Goal: Information Seeking & Learning: Learn about a topic

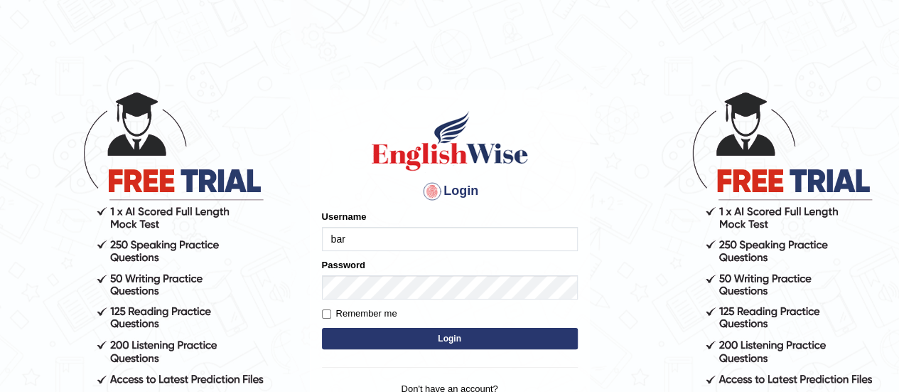
type input "[PERSON_NAME]"
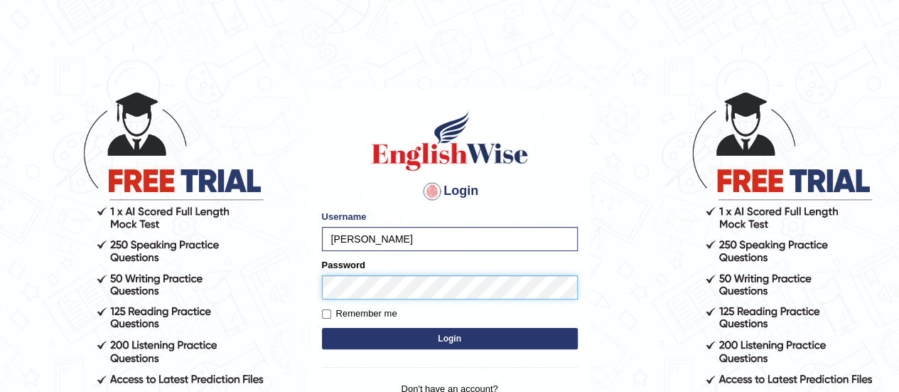
click at [322, 328] on button "Login" at bounding box center [450, 338] width 256 height 21
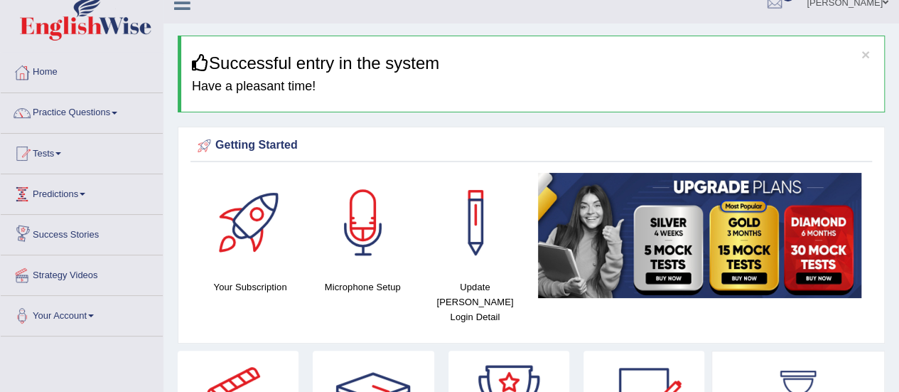
scroll to position [16, 0]
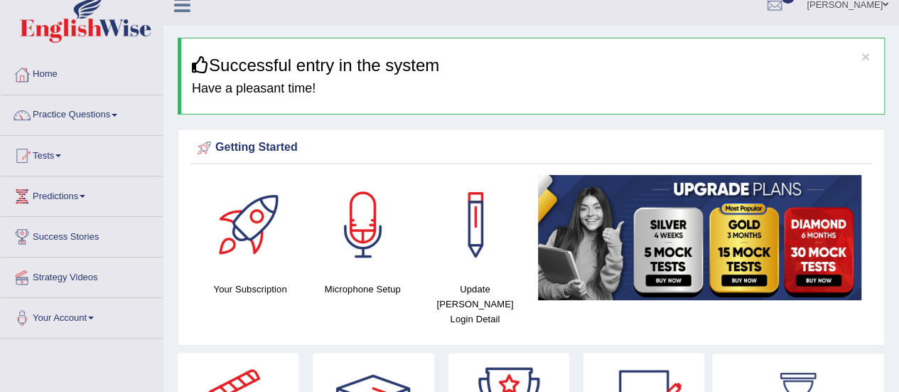
click at [117, 114] on span at bounding box center [115, 115] width 6 height 3
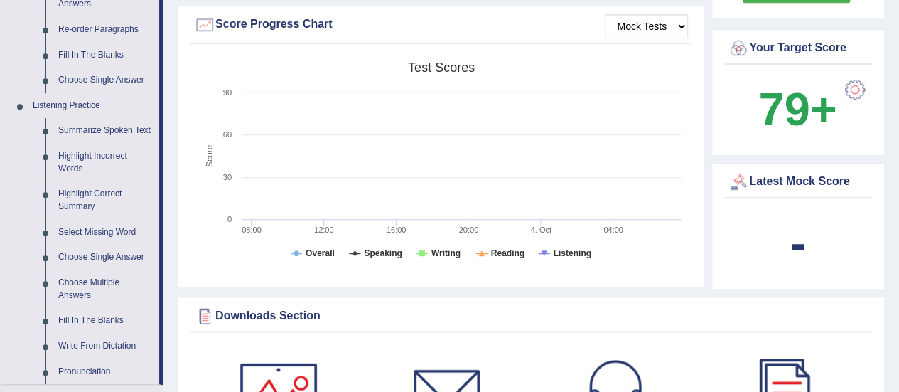
scroll to position [527, 0]
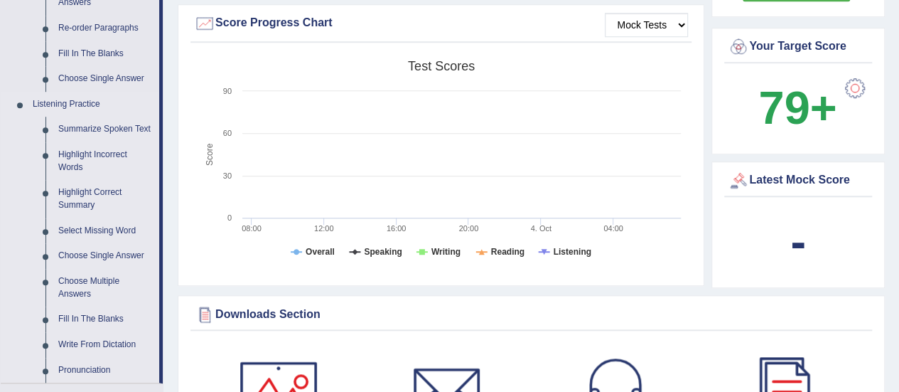
click at [69, 101] on link "Listening Practice" at bounding box center [92, 105] width 133 height 26
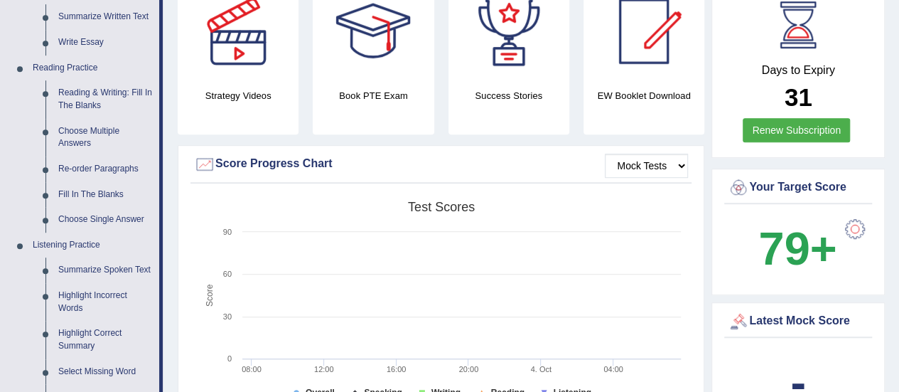
scroll to position [399, 0]
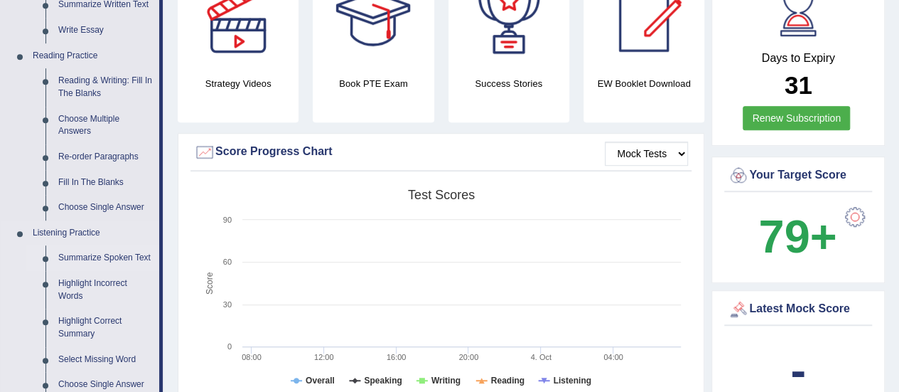
click at [117, 254] on link "Summarize Spoken Text" at bounding box center [105, 258] width 107 height 26
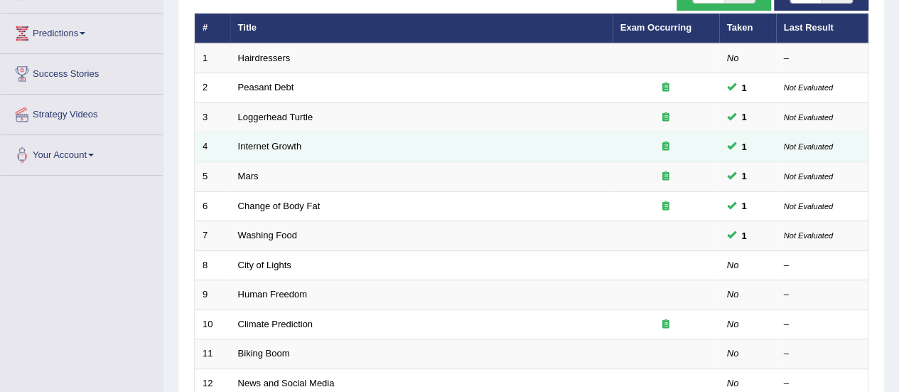
scroll to position [181, 0]
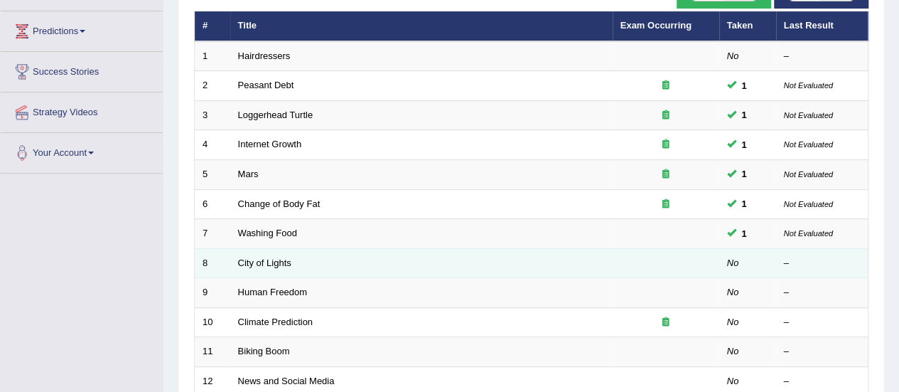
click at [301, 259] on td "City of Lights" at bounding box center [421, 263] width 382 height 30
click at [270, 257] on link "City of Lights" at bounding box center [264, 262] width 53 height 11
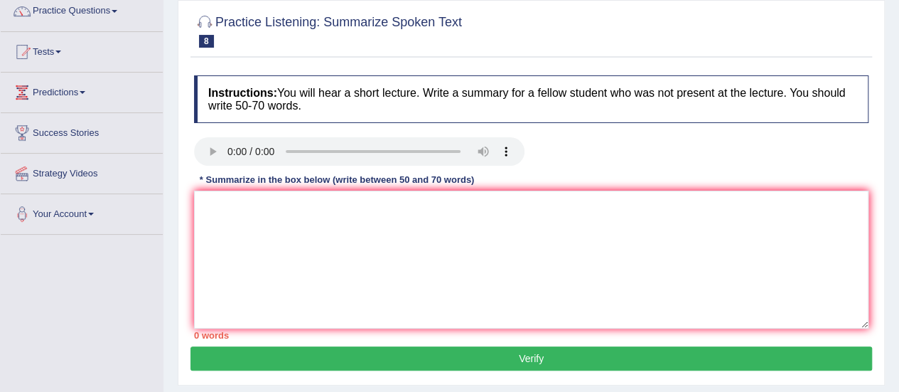
scroll to position [121, 0]
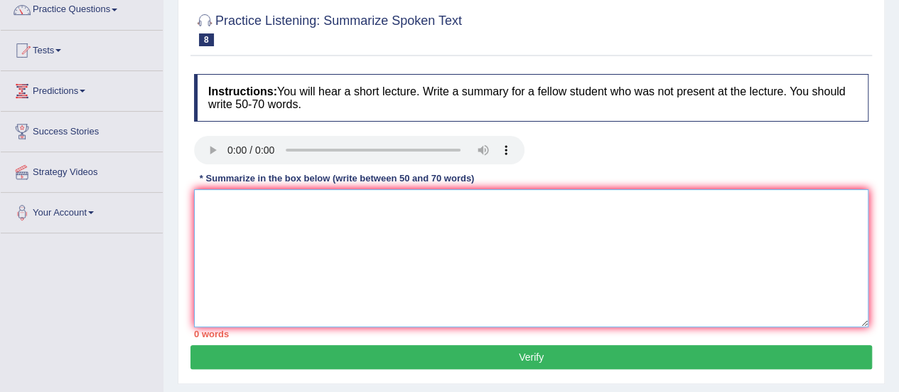
click at [220, 235] on textarea at bounding box center [531, 258] width 674 height 138
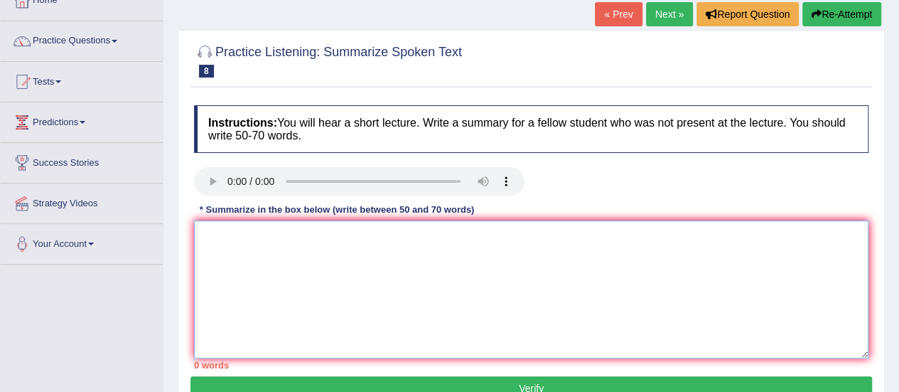
scroll to position [94, 0]
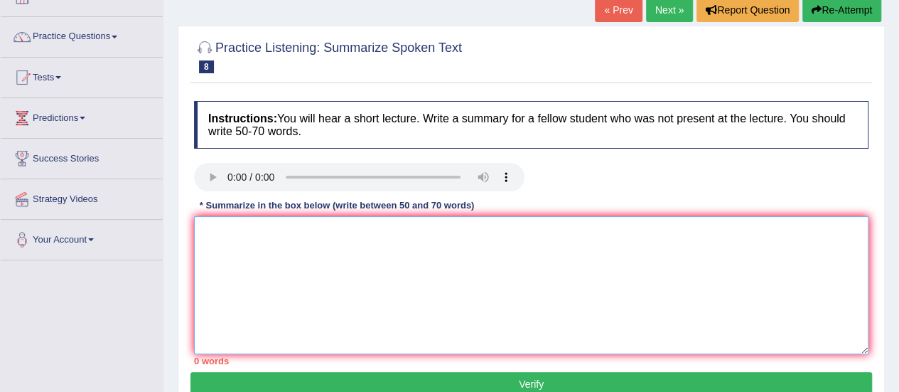
click at [216, 246] on textarea at bounding box center [531, 285] width 674 height 138
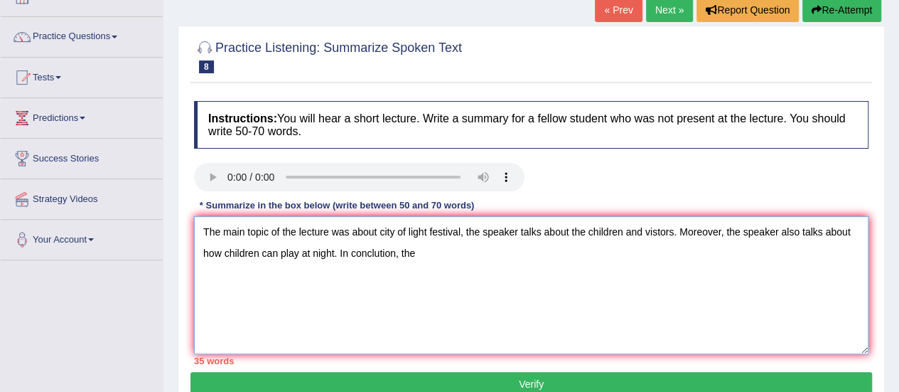
click at [334, 252] on textarea "The main topic of the lecture was about city of light festival, the speaker tal…" at bounding box center [531, 285] width 674 height 138
click at [798, 230] on textarea "The main topic of the lecture was about city of light festival, the speaker tal…" at bounding box center [531, 285] width 674 height 138
click at [372, 251] on textarea "The main topic of the lecture was about city of light festival, the speaker tal…" at bounding box center [531, 285] width 674 height 138
click at [407, 253] on textarea "The main topic of the lecture was about city of light festival, the speaker tal…" at bounding box center [531, 285] width 674 height 138
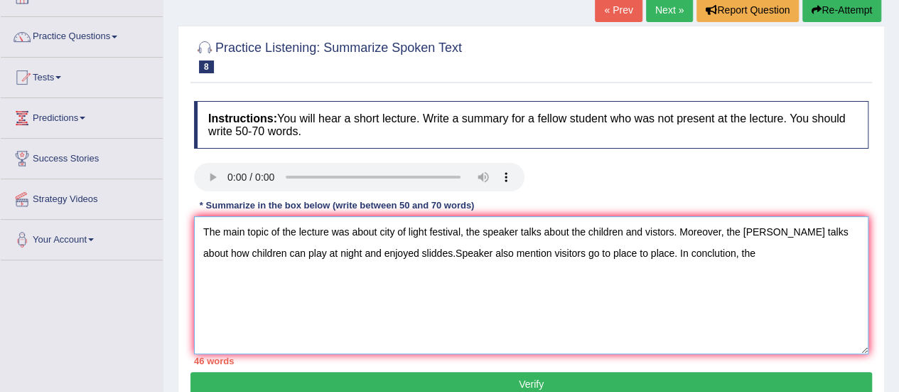
click at [408, 251] on textarea "The main topic of the lecture was about city of light festival, the speaker tal…" at bounding box center [531, 285] width 674 height 138
click at [709, 252] on textarea "The main topic of the lecture was about city of light festival, the speaker tal…" at bounding box center [531, 285] width 674 height 138
click at [689, 254] on textarea "The main topic of the lecture was about city of light festival, the speaker tal…" at bounding box center [531, 285] width 674 height 138
click at [699, 253] on textarea "The main topic of the lecture was about city of light festival, the speaker tal…" at bounding box center [531, 285] width 674 height 138
click at [755, 253] on textarea "The main topic of the lecture was about city of light festival, the speaker tal…" at bounding box center [531, 285] width 674 height 138
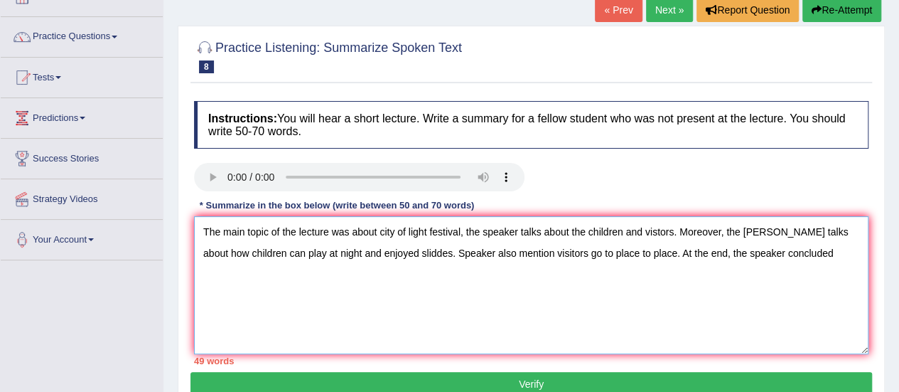
click at [793, 252] on textarea "The main topic of the lecture was about city of light festival, the speaker tal…" at bounding box center [531, 285] width 674 height 138
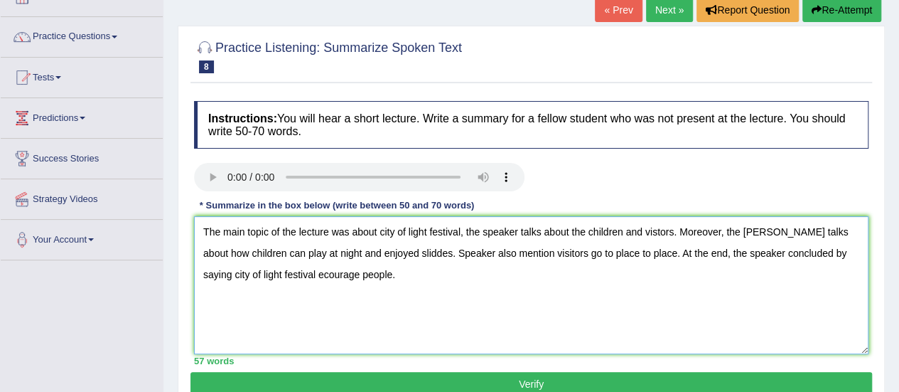
click at [729, 269] on textarea "The main topic of the lecture was about city of light festival, the speaker tal…" at bounding box center [531, 285] width 674 height 138
click at [401, 252] on textarea "The main topic of the lecture was about city of light festival, the speaker tal…" at bounding box center [531, 285] width 674 height 138
click at [510, 254] on textarea "The main topic of the lecture was about city of light festival, the speaker tal…" at bounding box center [531, 285] width 674 height 138
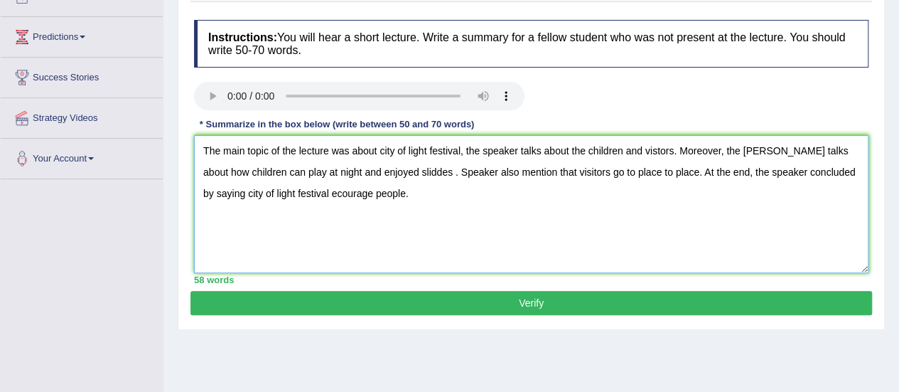
scroll to position [179, 0]
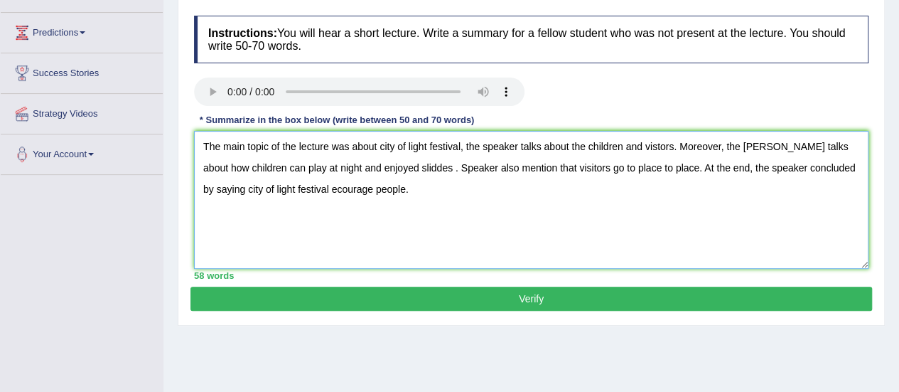
type textarea "The main topic of the lecture was about city of light festival, the speaker tal…"
click at [528, 296] on button "Verify" at bounding box center [531, 298] width 682 height 24
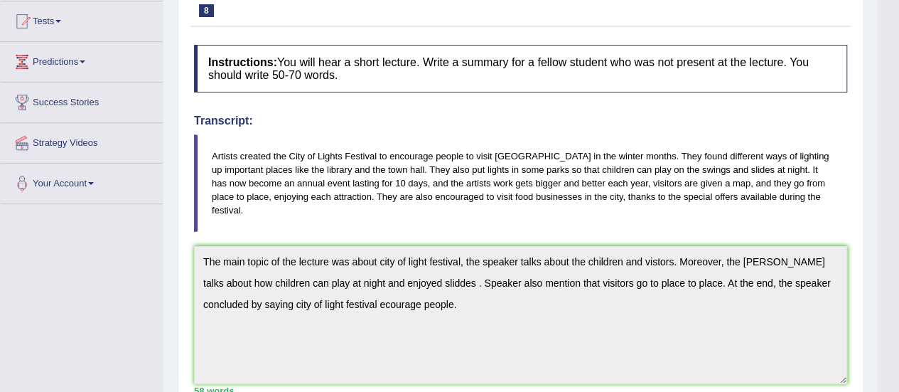
scroll to position [0, 0]
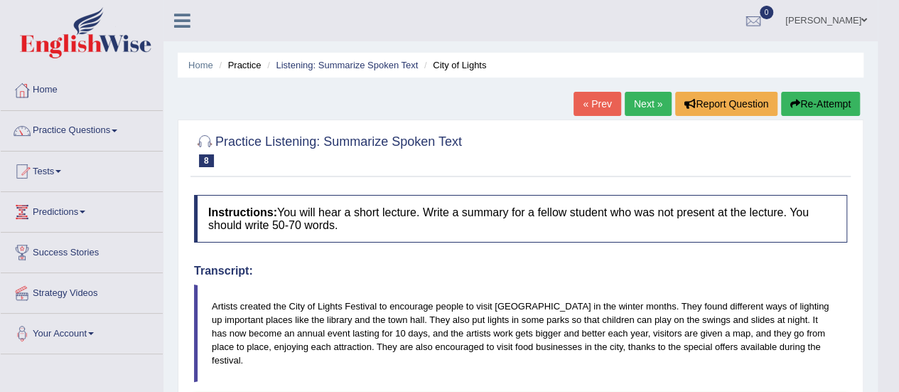
click at [121, 134] on link "Practice Questions" at bounding box center [82, 129] width 162 height 36
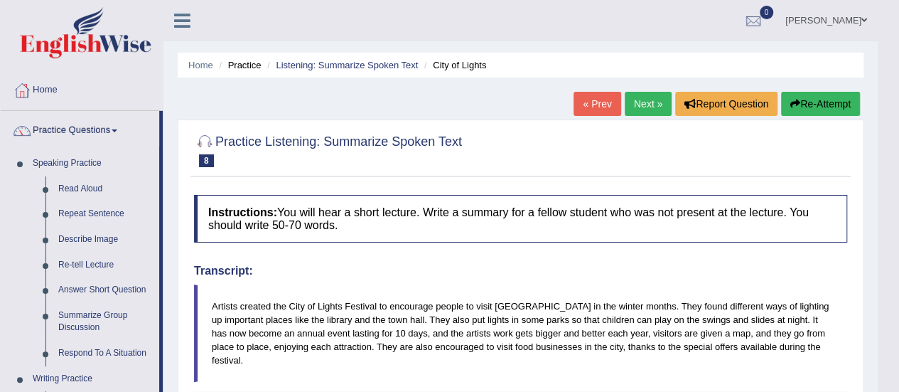
drag, startPoint x: 50, startPoint y: 222, endPoint x: 0, endPoint y: 225, distance: 49.8
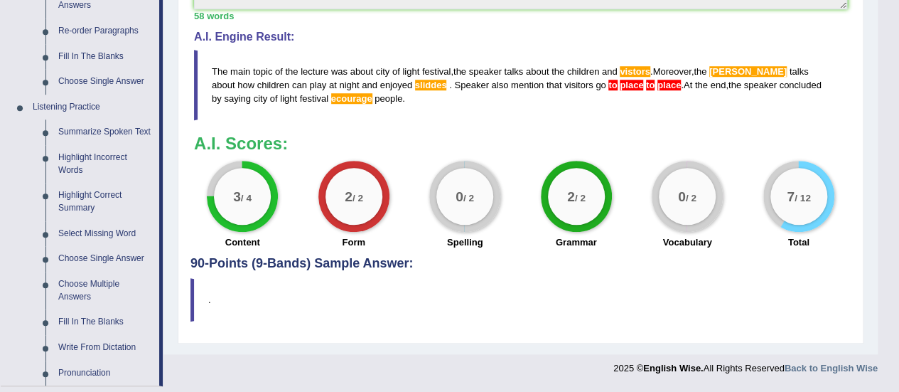
scroll to position [524, 0]
click at [109, 129] on link "Summarize Spoken Text" at bounding box center [105, 133] width 107 height 26
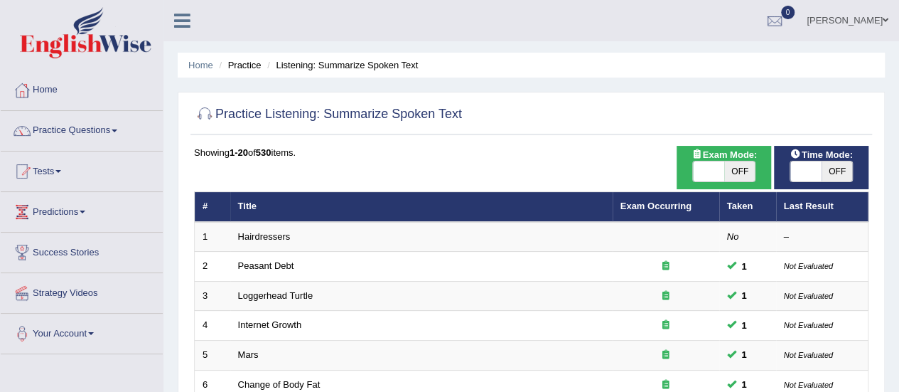
click at [742, 170] on span "OFF" at bounding box center [739, 171] width 31 height 20
checkbox input "true"
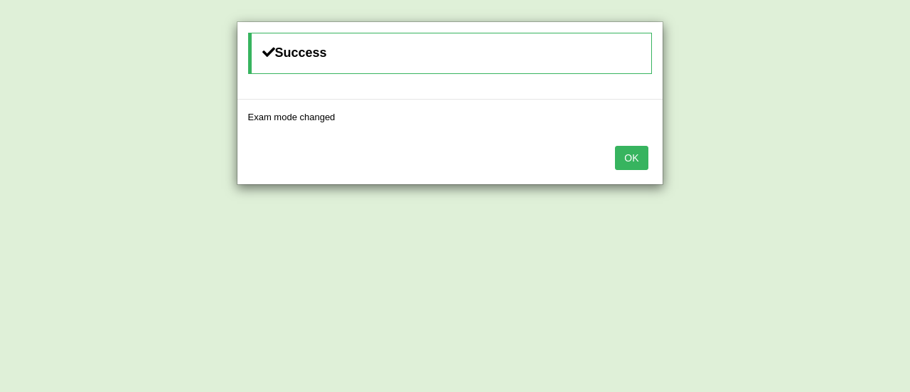
click at [630, 158] on button "OK" at bounding box center [631, 158] width 33 height 24
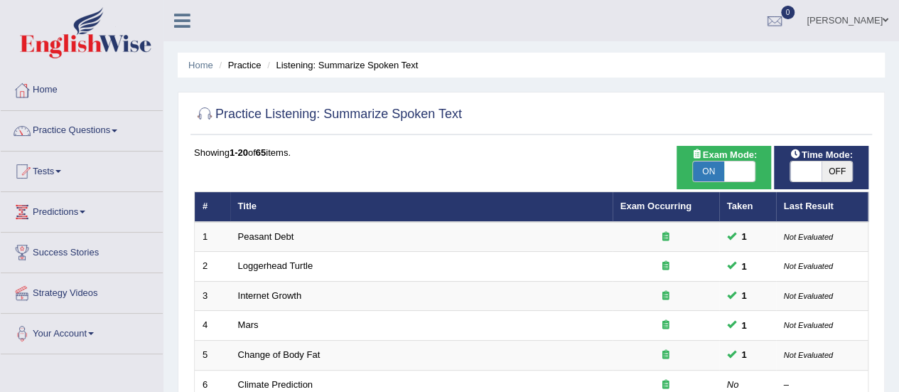
click at [833, 177] on span "OFF" at bounding box center [837, 171] width 31 height 20
checkbox input "true"
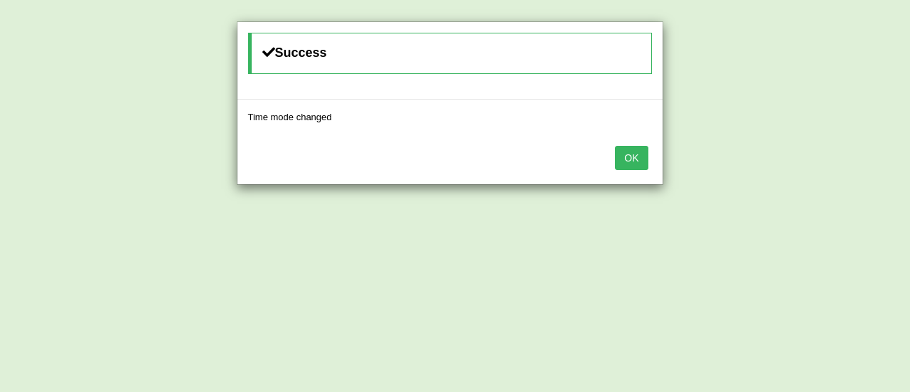
click at [635, 153] on button "OK" at bounding box center [631, 158] width 33 height 24
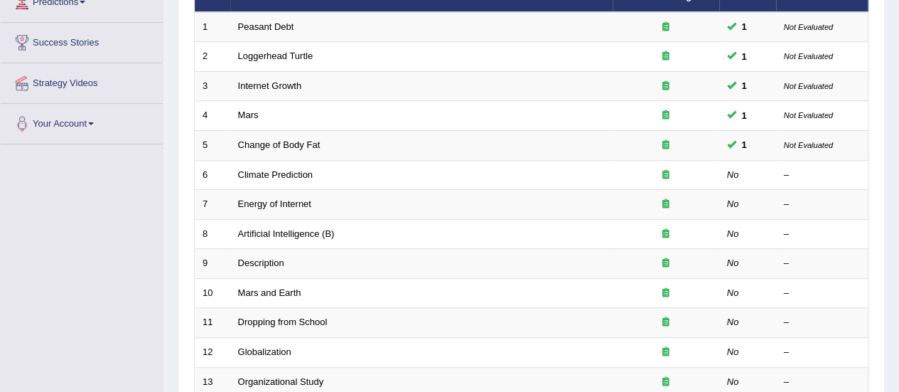
scroll to position [213, 0]
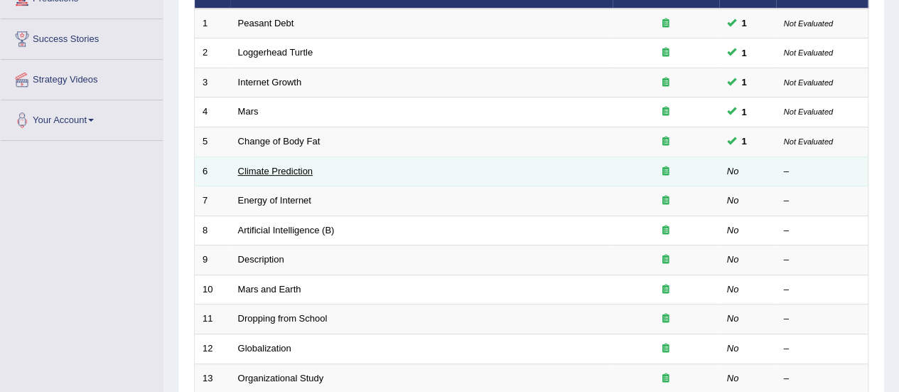
click at [299, 166] on link "Climate Prediction" at bounding box center [275, 171] width 75 height 11
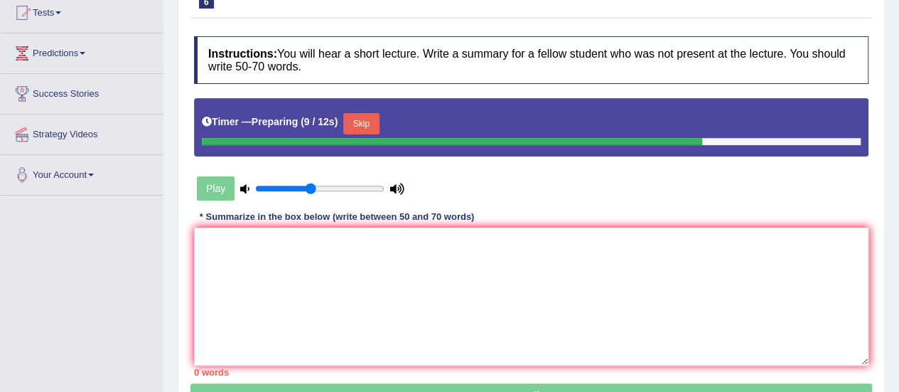
scroll to position [160, 0]
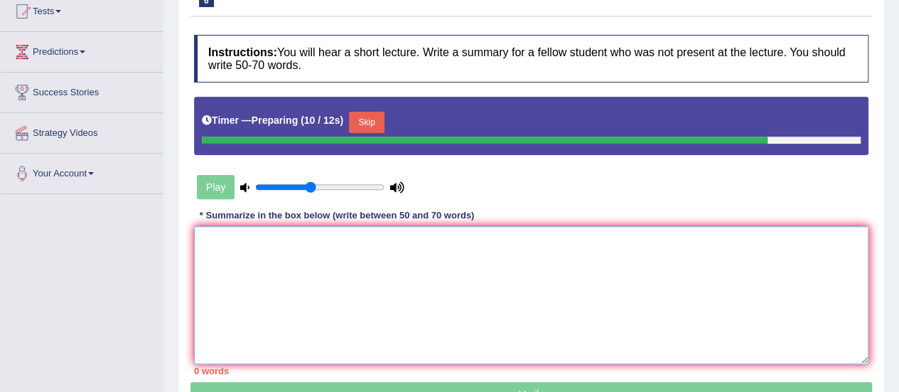
click at [236, 263] on textarea at bounding box center [531, 295] width 674 height 138
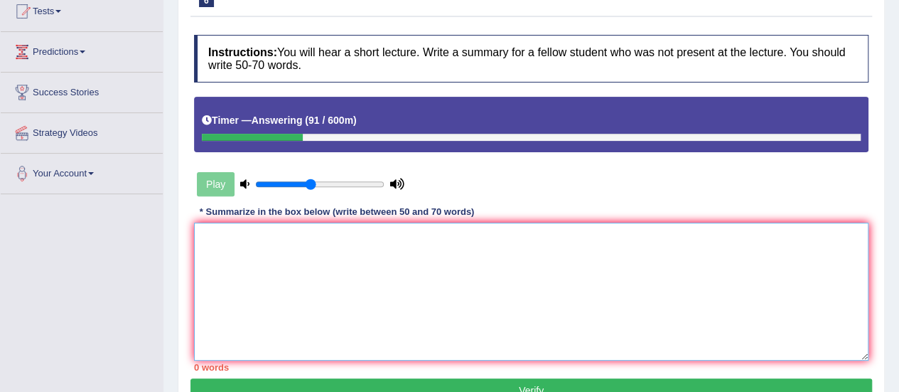
click at [236, 263] on textarea at bounding box center [531, 291] width 674 height 138
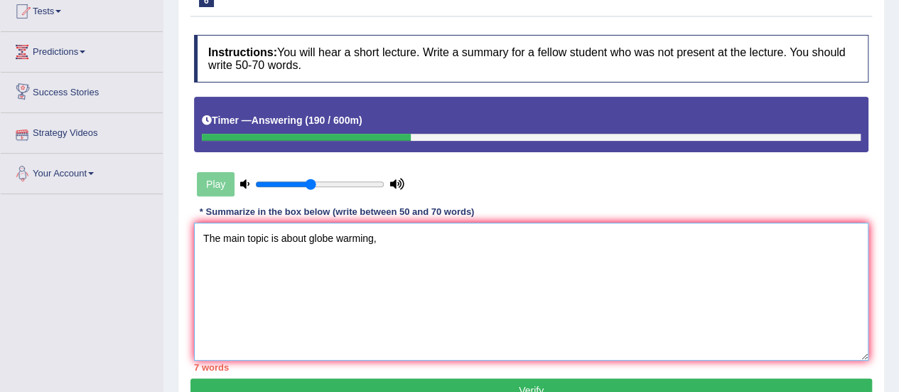
scroll to position [72, 0]
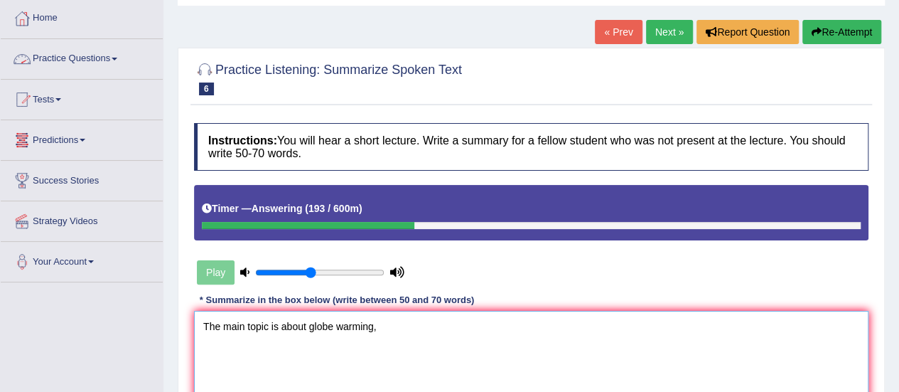
type textarea "The main topic is about globe warming,"
click at [94, 58] on link "Practice Questions" at bounding box center [82, 57] width 162 height 36
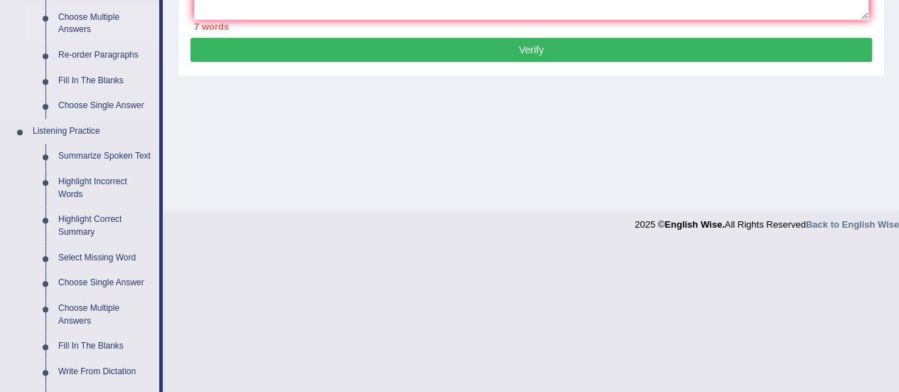
scroll to position [501, 0]
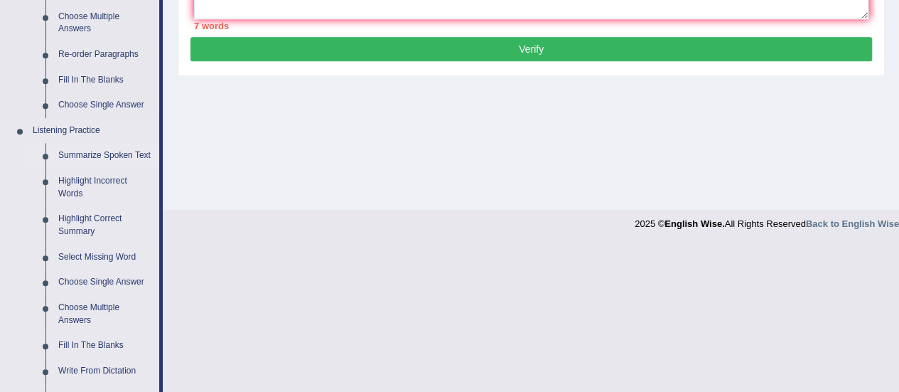
click at [88, 154] on link "Summarize Spoken Text" at bounding box center [105, 156] width 107 height 26
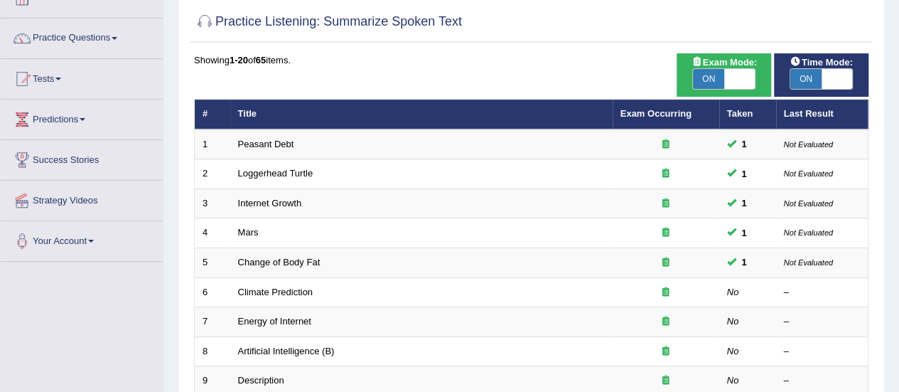
scroll to position [93, 0]
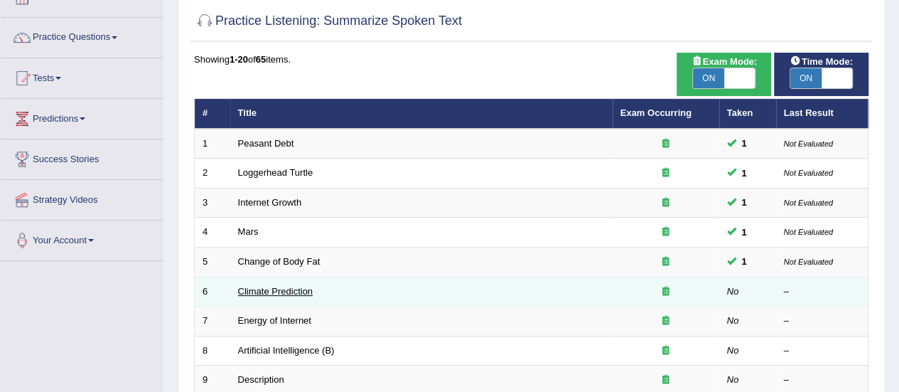
click at [303, 291] on link "Climate Prediction" at bounding box center [275, 291] width 75 height 11
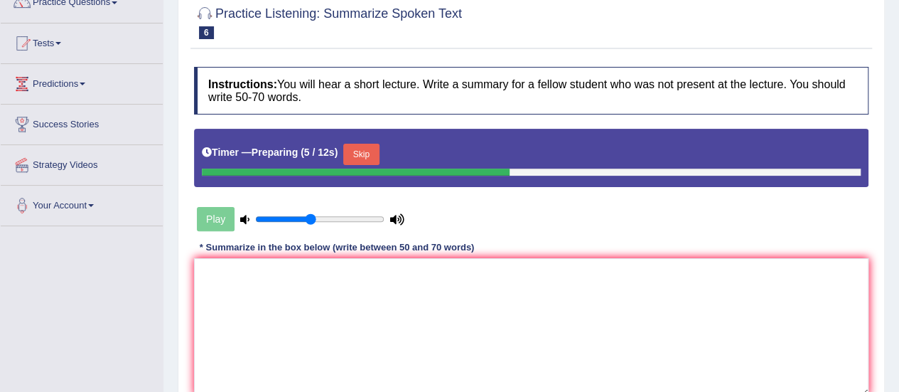
scroll to position [129, 0]
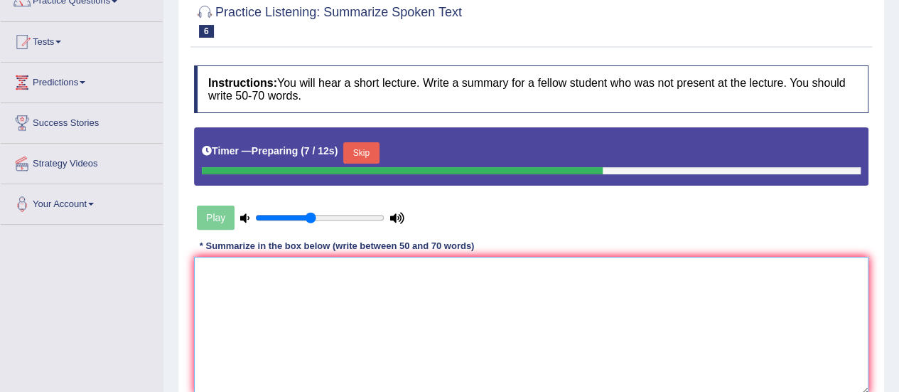
click at [205, 274] on textarea at bounding box center [531, 326] width 674 height 138
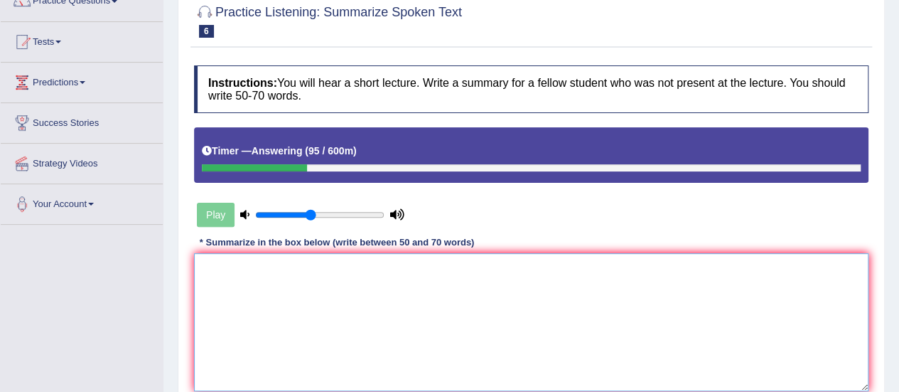
click at [205, 274] on textarea at bounding box center [531, 322] width 674 height 138
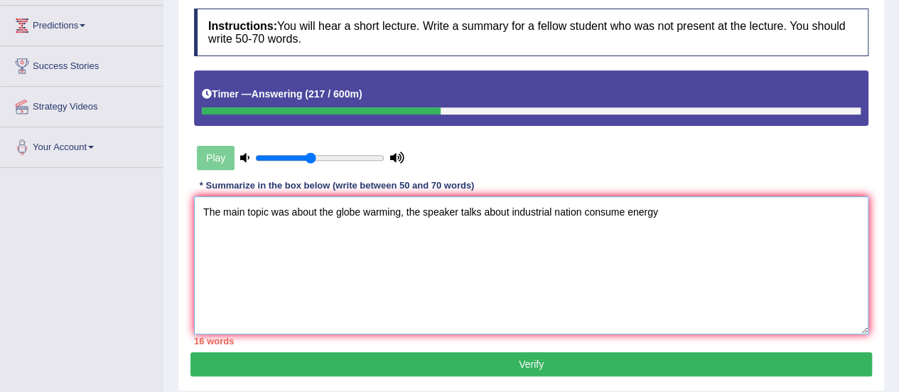
scroll to position [188, 0]
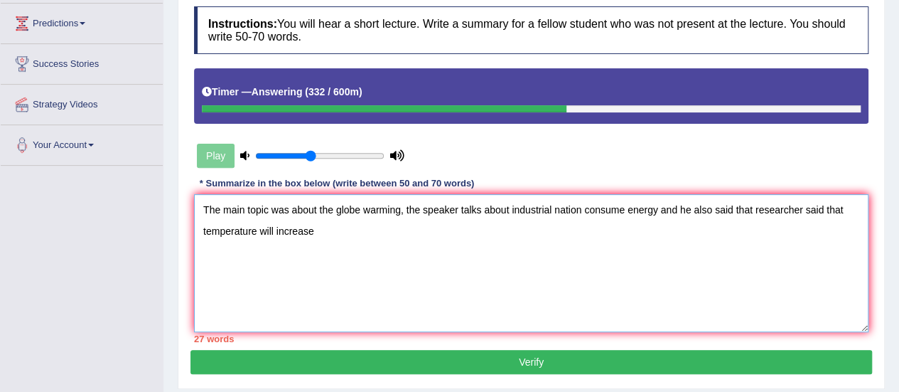
click at [273, 228] on textarea "The main topic was about the globe warming, the speaker talks about industrial …" at bounding box center [531, 263] width 674 height 138
click at [326, 228] on textarea "The main topic was about the globe warming, the speaker talks about industrial …" at bounding box center [531, 263] width 674 height 138
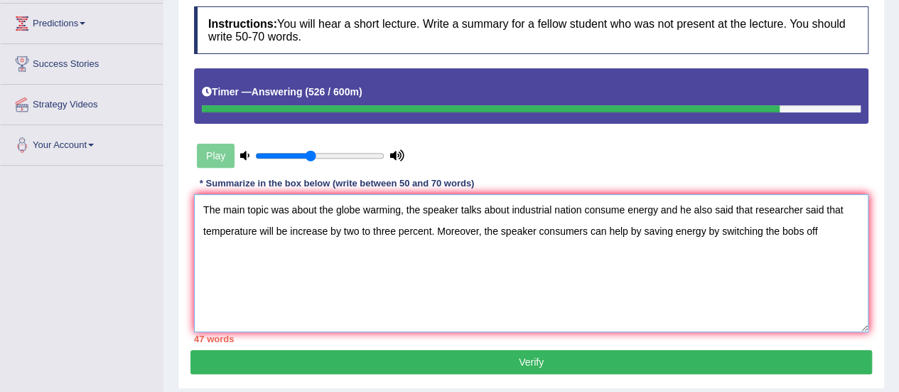
click at [537, 229] on textarea "The main topic was about the globe warming, the speaker talks about industrial …" at bounding box center [531, 263] width 674 height 138
click at [239, 252] on textarea "The main topic was about the globe warming, the speaker talks about industrial …" at bounding box center [531, 263] width 674 height 138
click at [596, 228] on textarea "The main topic was about the globe warming, the speaker talks about industrial …" at bounding box center [531, 263] width 674 height 138
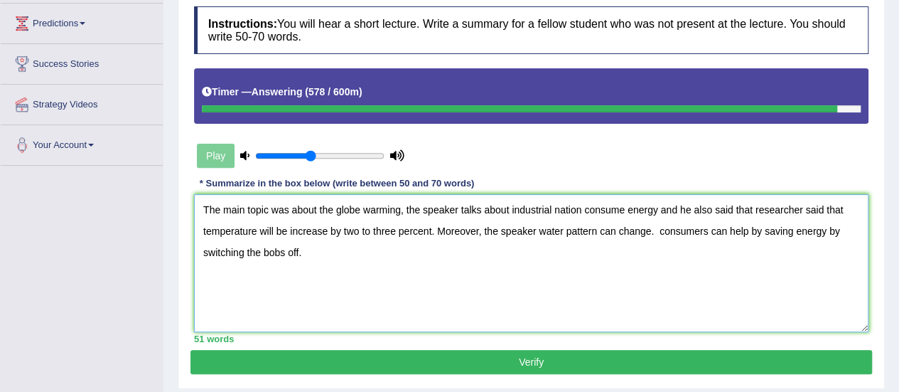
click at [658, 231] on textarea "The main topic was about the globe warming, the speaker talks about industrial …" at bounding box center [531, 263] width 674 height 138
type textarea "The main topic was about the globe warming, the speaker talks about industrial …"
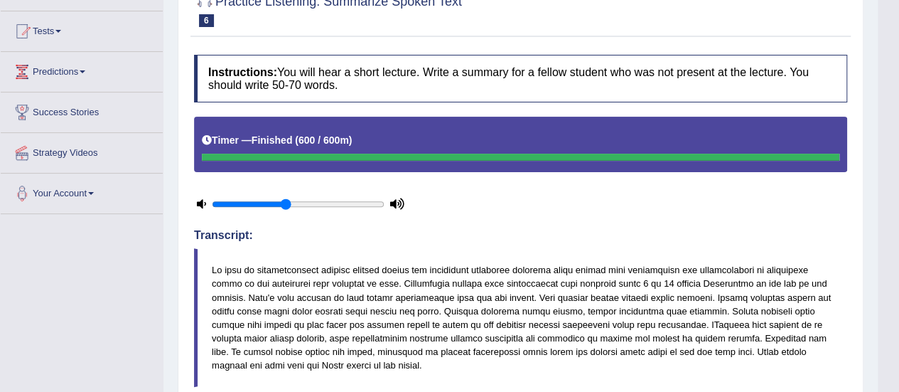
scroll to position [0, 0]
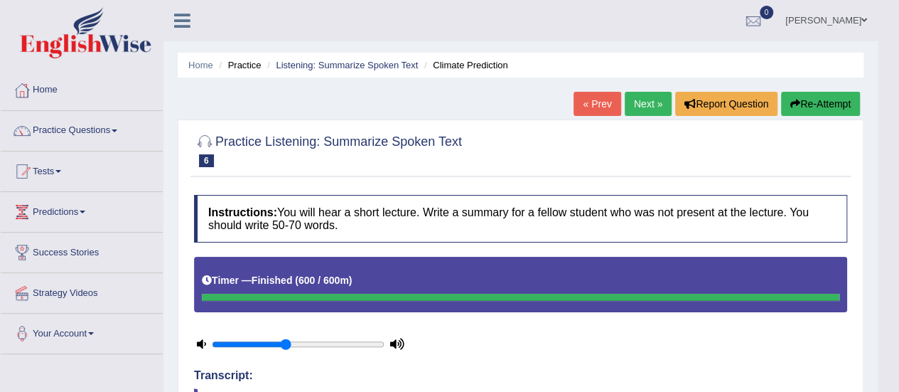
click at [642, 104] on link "Next »" at bounding box center [648, 104] width 47 height 24
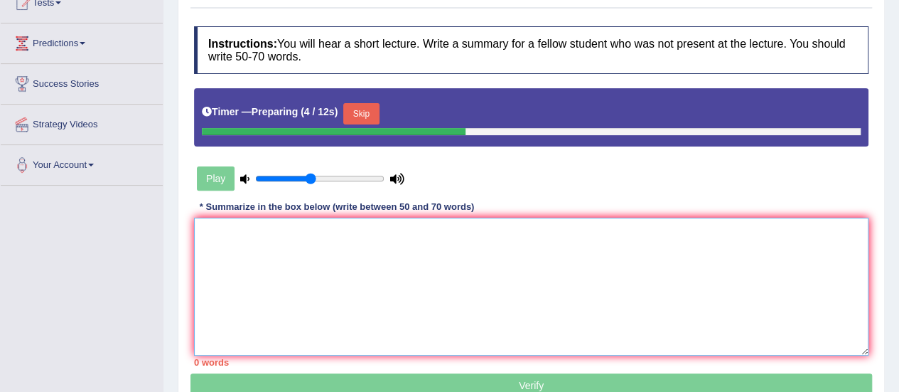
click at [209, 232] on textarea at bounding box center [531, 286] width 674 height 138
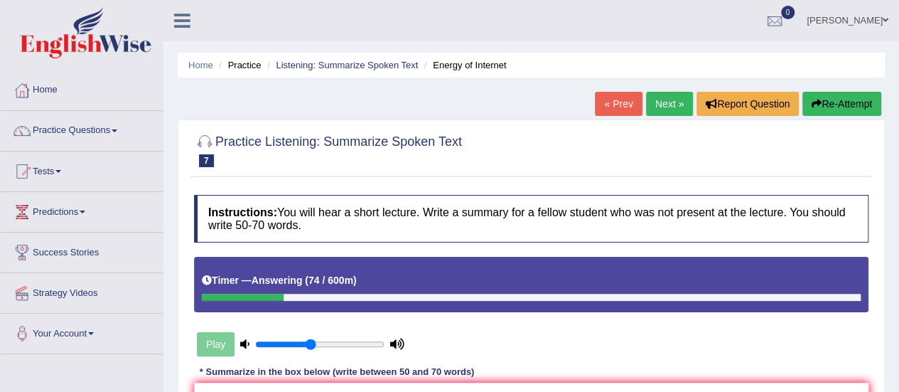
click at [115, 126] on link "Practice Questions" at bounding box center [82, 129] width 162 height 36
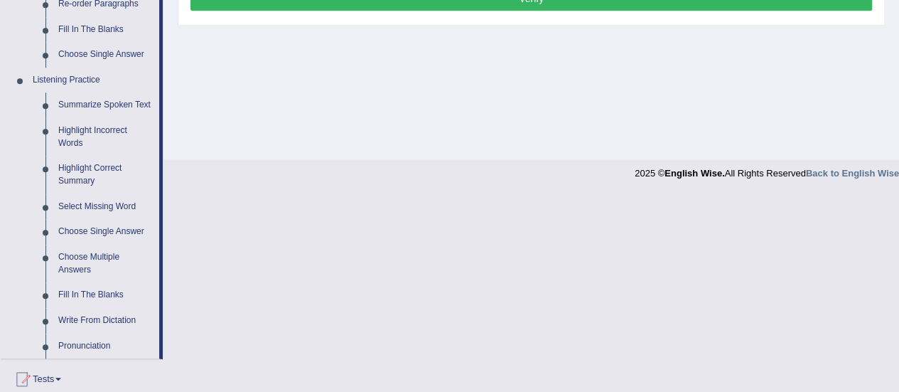
scroll to position [549, 0]
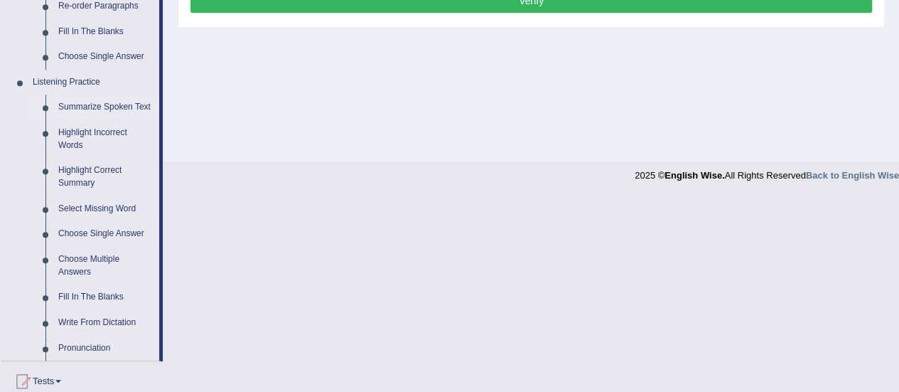
click at [119, 107] on link "Summarize Spoken Text" at bounding box center [105, 108] width 107 height 26
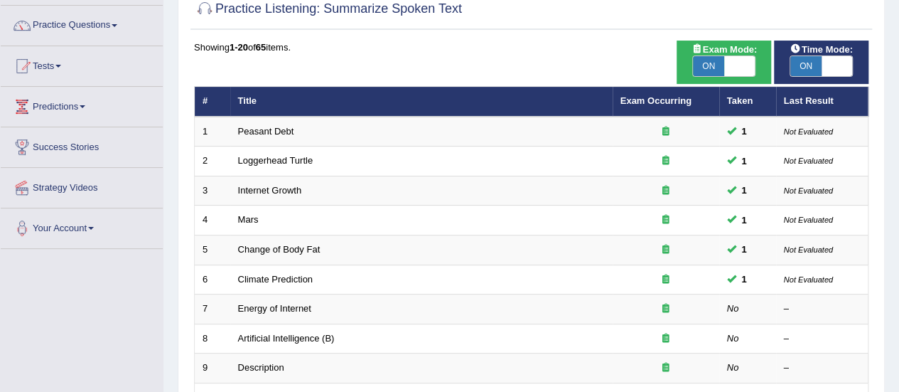
scroll to position [104, 0]
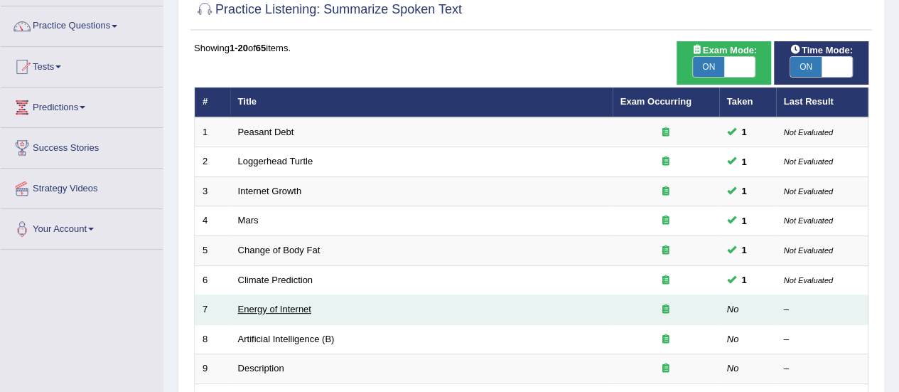
click at [295, 307] on link "Energy of Internet" at bounding box center [274, 308] width 73 height 11
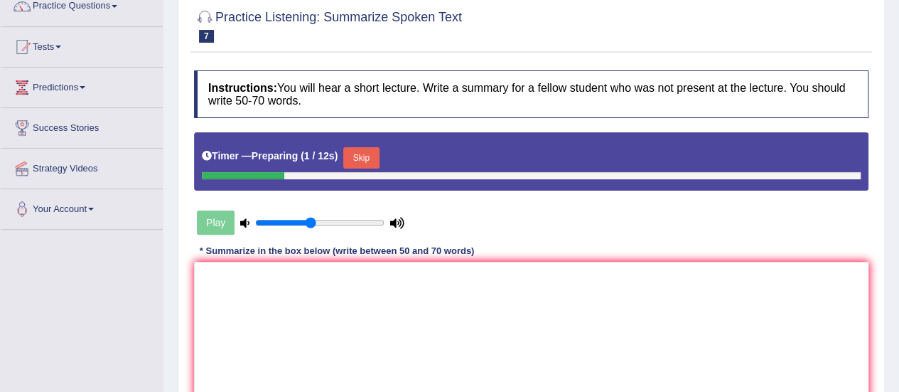
scroll to position [126, 0]
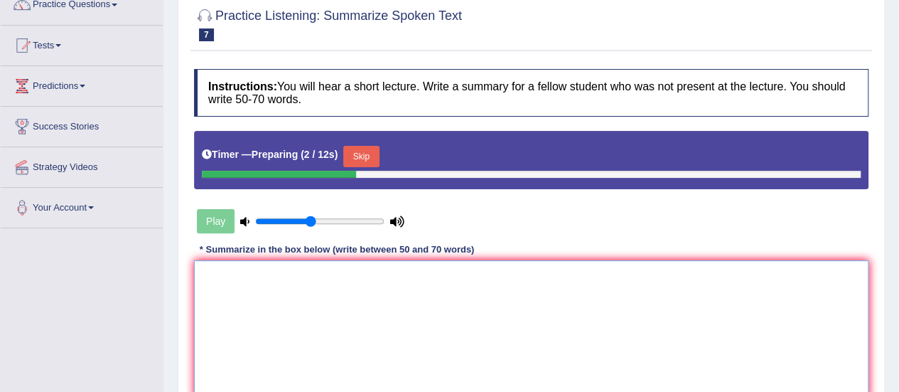
click at [208, 296] on textarea at bounding box center [531, 329] width 674 height 138
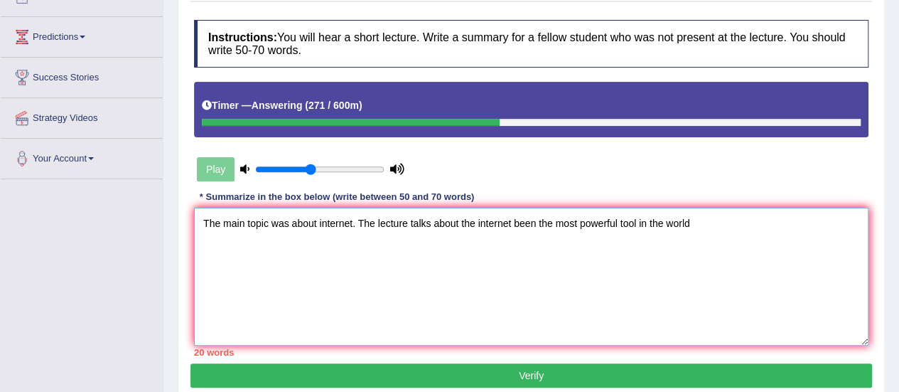
scroll to position [177, 0]
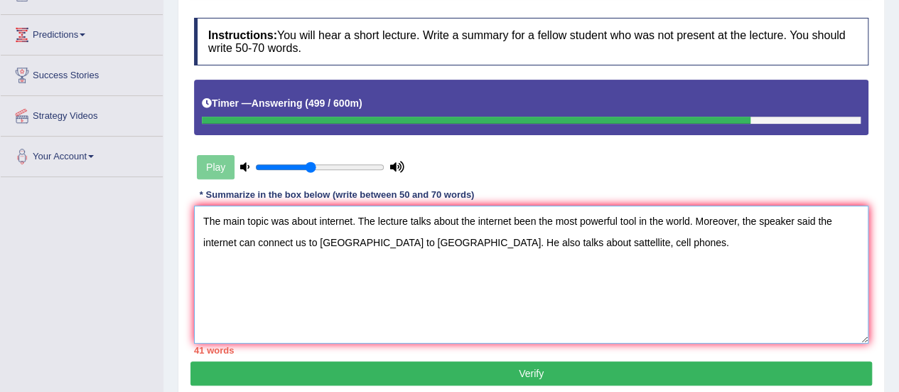
click at [254, 242] on textarea "The main topic was about internet. The lecture talks about the internet been th…" at bounding box center [531, 274] width 674 height 138
click at [304, 240] on textarea "The main topic was about internet. The lecture talks about the internet been th…" at bounding box center [531, 274] width 674 height 138
click at [256, 241] on textarea "The main topic was about internet. The lecture talks about the internet been th…" at bounding box center [531, 274] width 674 height 138
click at [364, 238] on textarea "The main topic was about internet. The lecture talks about the internet been th…" at bounding box center [531, 274] width 674 height 138
click at [370, 242] on textarea "The main topic was about internet. The lecture talks about the internet been th…" at bounding box center [531, 274] width 674 height 138
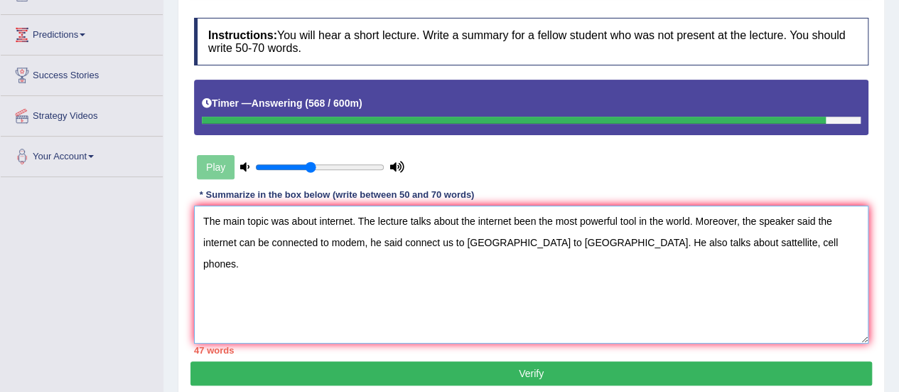
click at [404, 239] on textarea "The main topic was about internet. The lecture talks about the internet been th…" at bounding box center [531, 274] width 674 height 138
type textarea "The main topic was about internet. The lecture talks about the internet been th…"
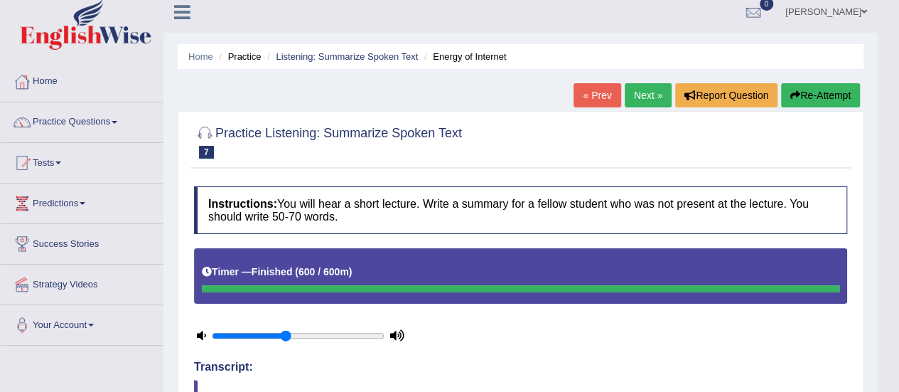
scroll to position [0, 0]
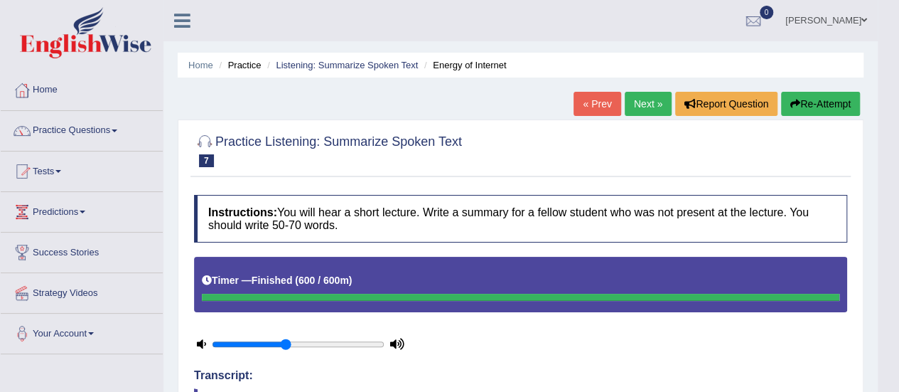
click at [115, 131] on link "Practice Questions" at bounding box center [82, 129] width 162 height 36
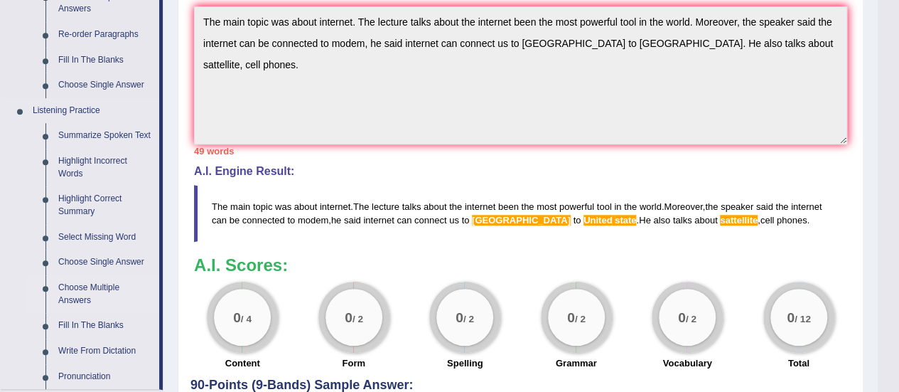
scroll to position [524, 0]
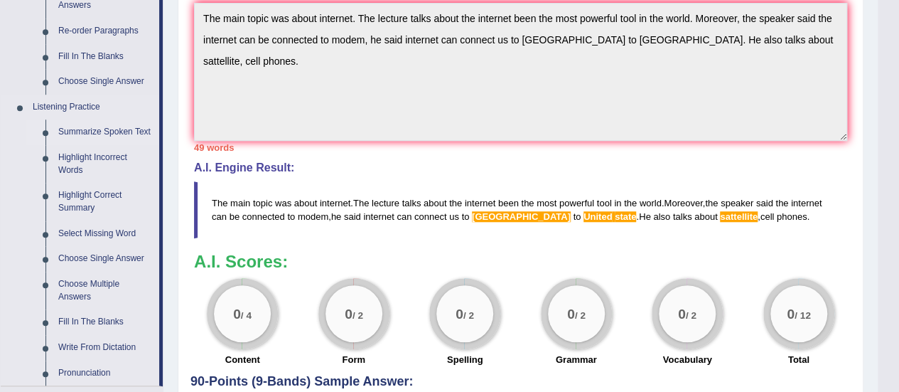
click at [117, 133] on link "Summarize Spoken Text" at bounding box center [105, 132] width 107 height 26
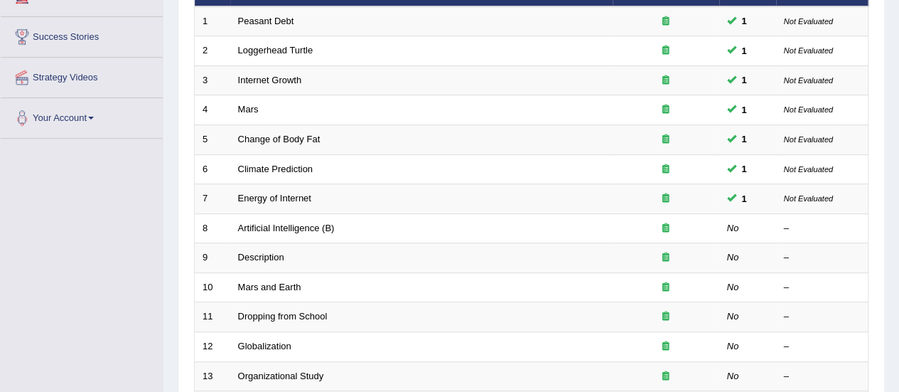
scroll to position [216, 0]
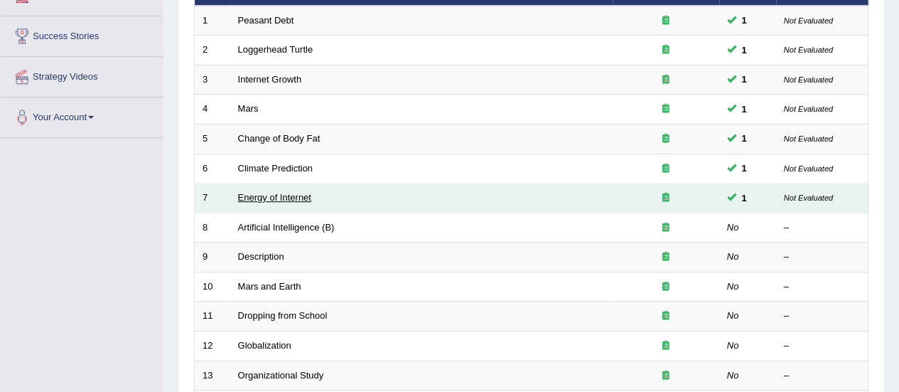
click at [301, 195] on link "Energy of Internet" at bounding box center [274, 197] width 73 height 11
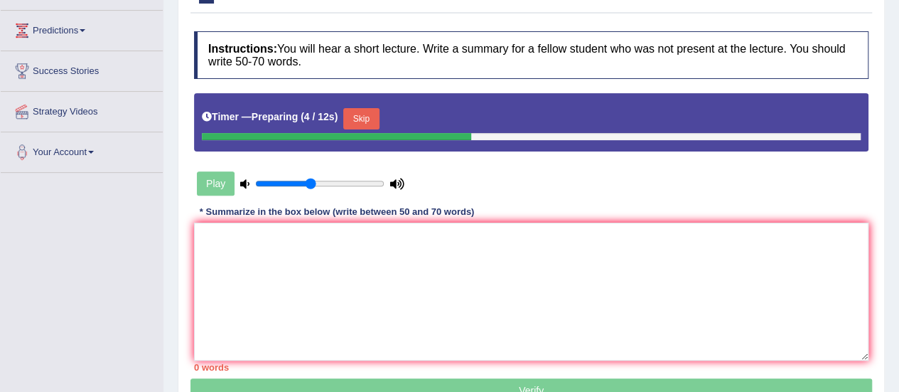
scroll to position [182, 0]
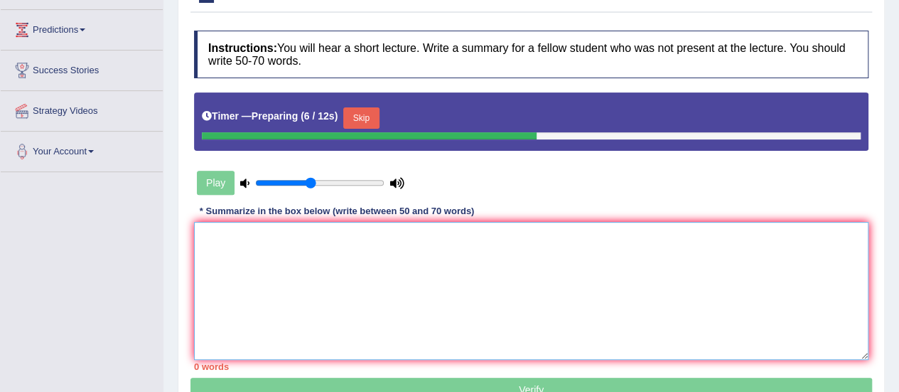
click at [235, 259] on textarea at bounding box center [531, 291] width 674 height 138
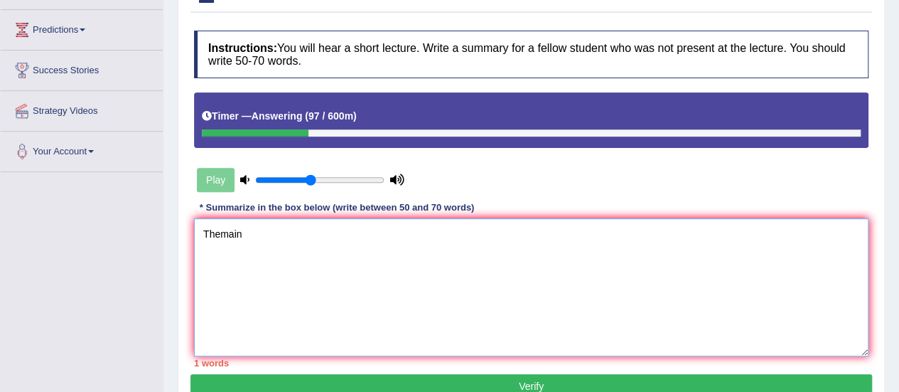
click at [217, 233] on textarea "Themain" at bounding box center [531, 287] width 674 height 138
click at [244, 228] on textarea "The main" at bounding box center [531, 287] width 674 height 138
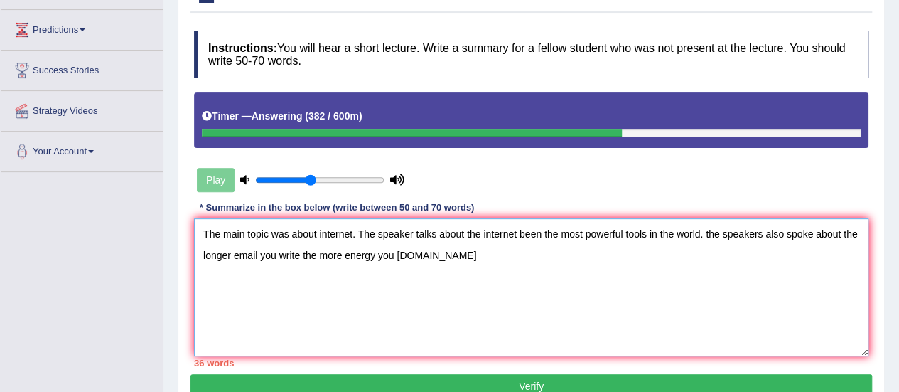
click at [443, 255] on textarea "The main topic was about internet. The speaker talks about the internet been th…" at bounding box center [531, 287] width 674 height 138
click at [463, 254] on textarea "The main topic was about internet. The speaker talks about the internet been th…" at bounding box center [531, 287] width 674 height 138
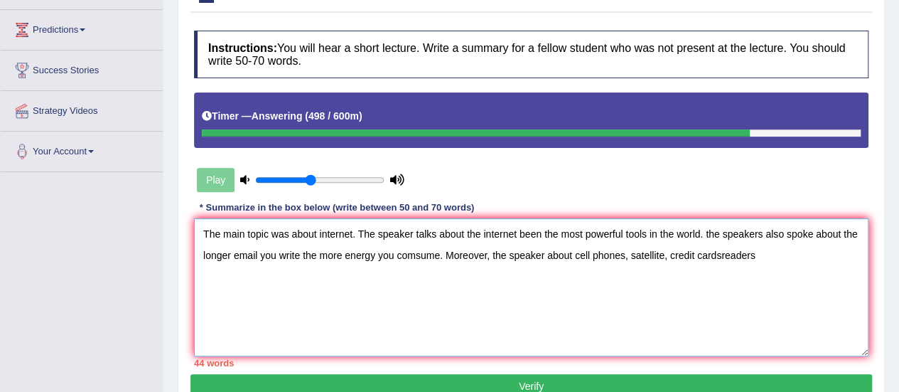
click at [721, 252] on textarea "The main topic was about internet. The speaker talks about the internet been th…" at bounding box center [531, 287] width 674 height 138
click at [755, 250] on textarea "The main topic was about internet. The speaker talks about the internet been th…" at bounding box center [531, 287] width 674 height 138
click at [714, 276] on textarea "The main topic was about internet. The speaker talks about the internet been th…" at bounding box center [531, 287] width 674 height 138
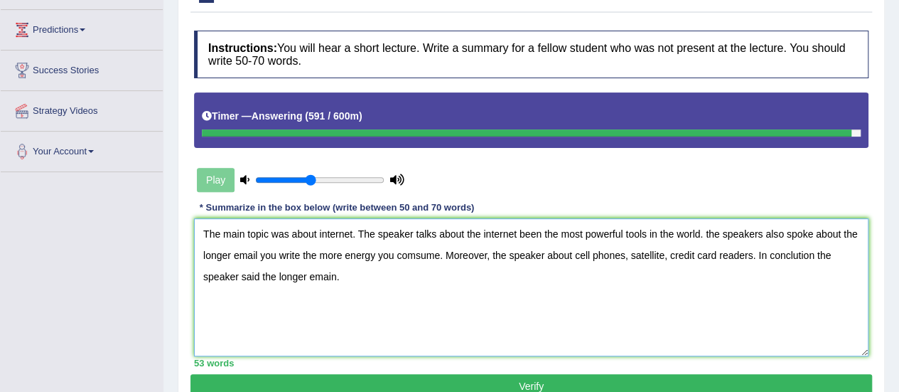
click at [334, 275] on textarea "The main topic was about internet. The speaker talks about the internet been th…" at bounding box center [531, 287] width 674 height 138
type textarea "The main topic was about internet. The speaker talks about the internet been th…"
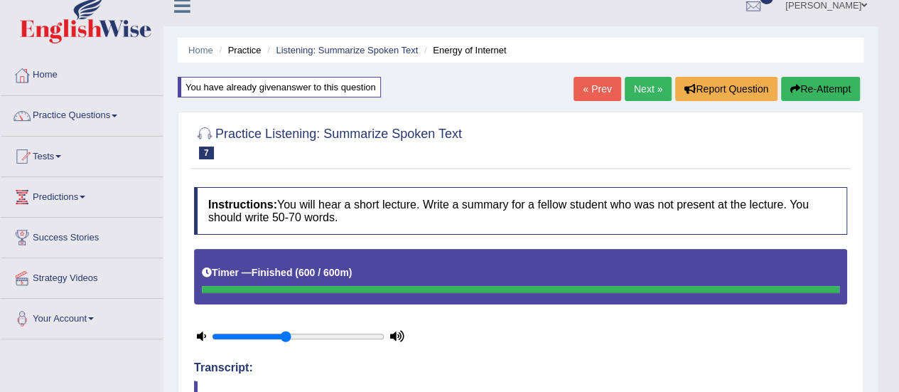
scroll to position [2, 0]
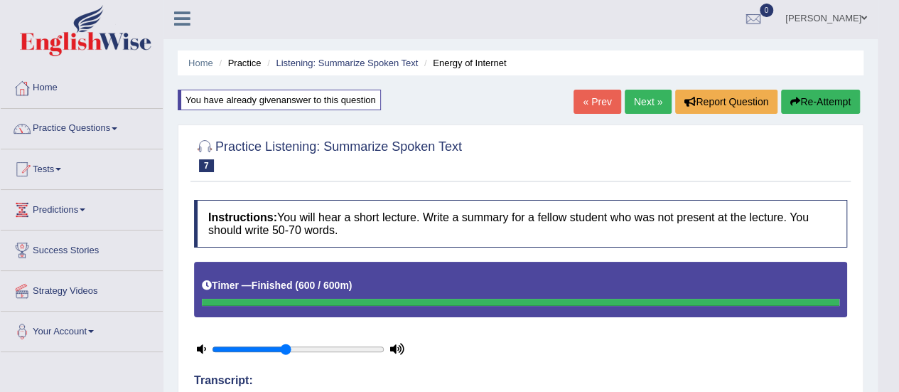
click at [650, 102] on link "Next »" at bounding box center [648, 102] width 47 height 24
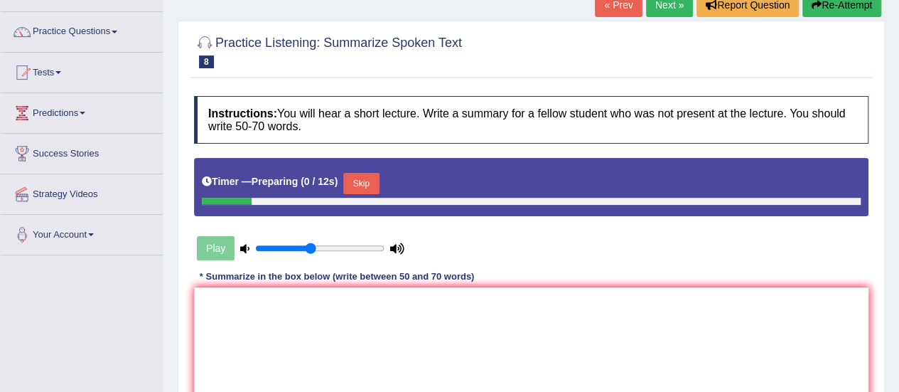
scroll to position [100, 0]
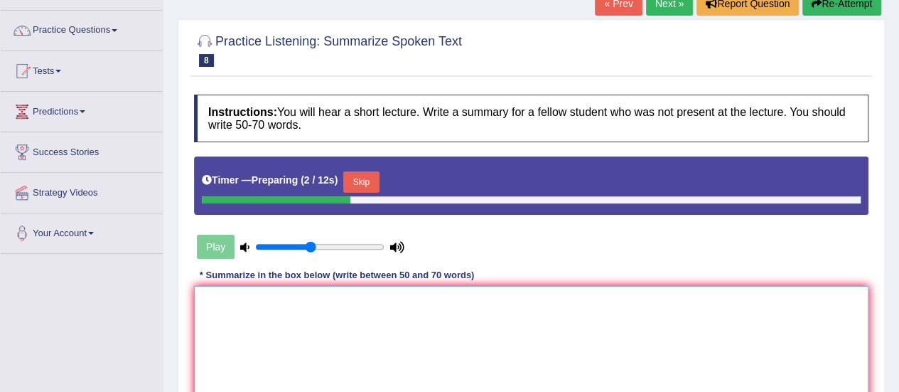
click at [220, 299] on textarea at bounding box center [531, 355] width 674 height 138
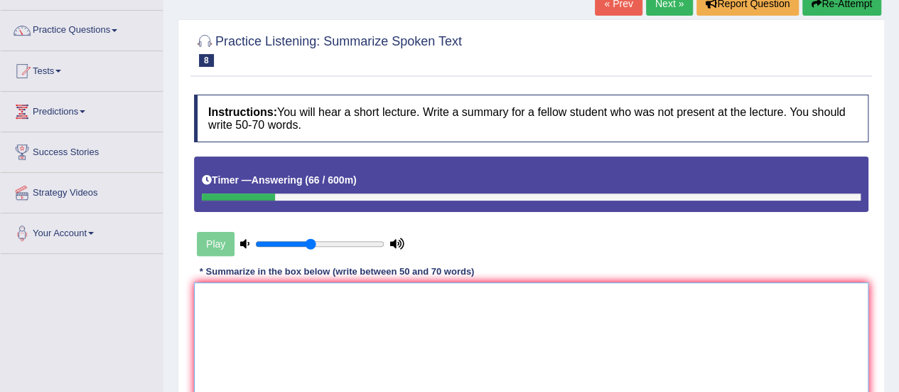
click at [220, 299] on textarea at bounding box center [531, 351] width 674 height 138
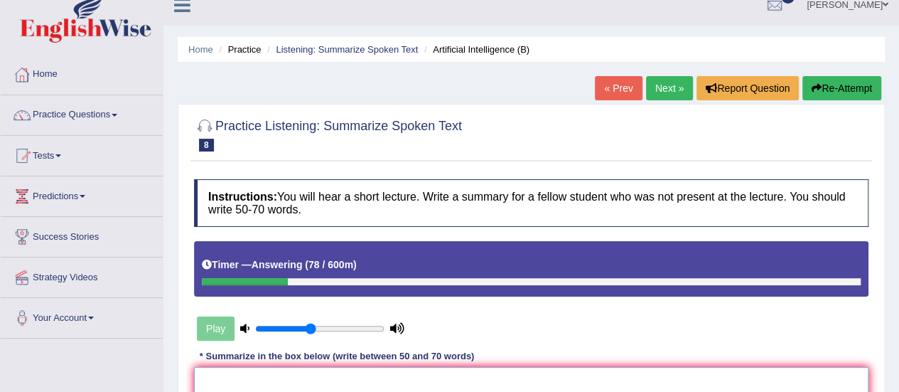
scroll to position [0, 0]
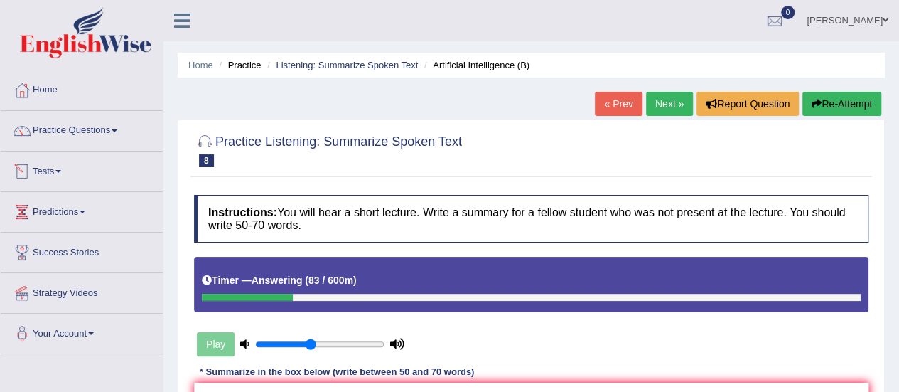
click at [112, 126] on link "Practice Questions" at bounding box center [82, 129] width 162 height 36
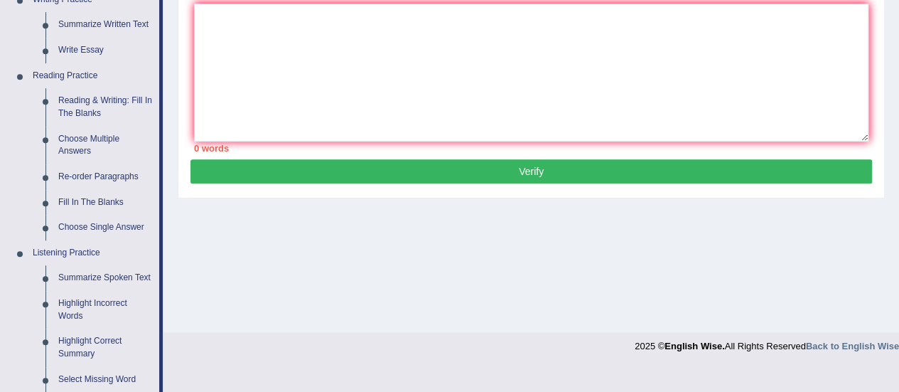
scroll to position [379, 0]
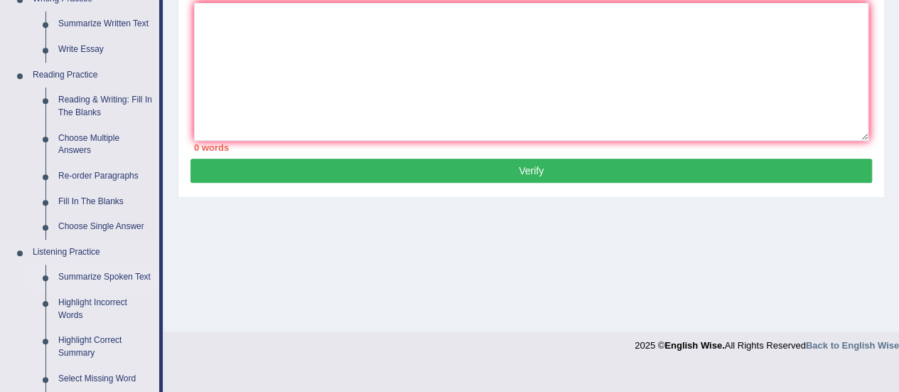
click at [114, 272] on link "Summarize Spoken Text" at bounding box center [105, 277] width 107 height 26
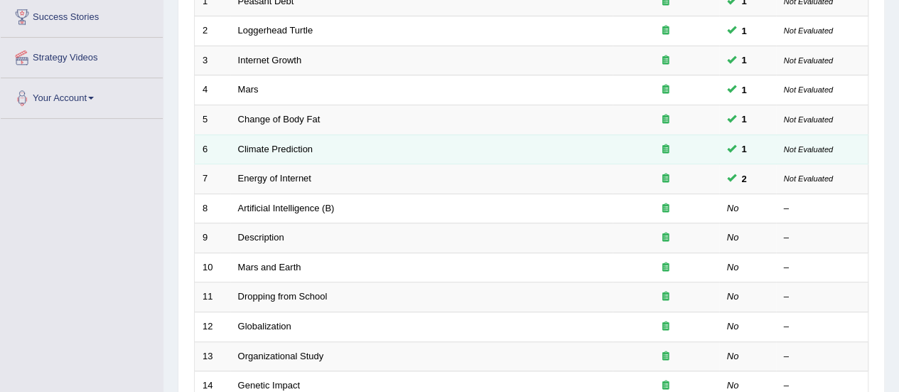
scroll to position [242, 0]
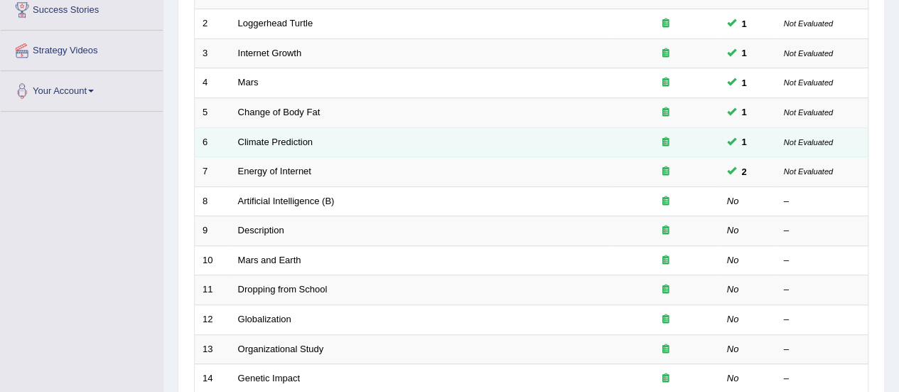
click at [333, 365] on td "Genetic Impact" at bounding box center [421, 379] width 382 height 30
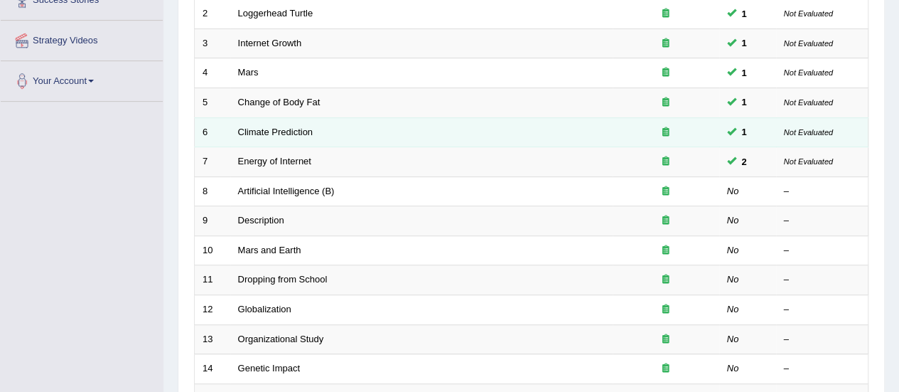
scroll to position [253, 0]
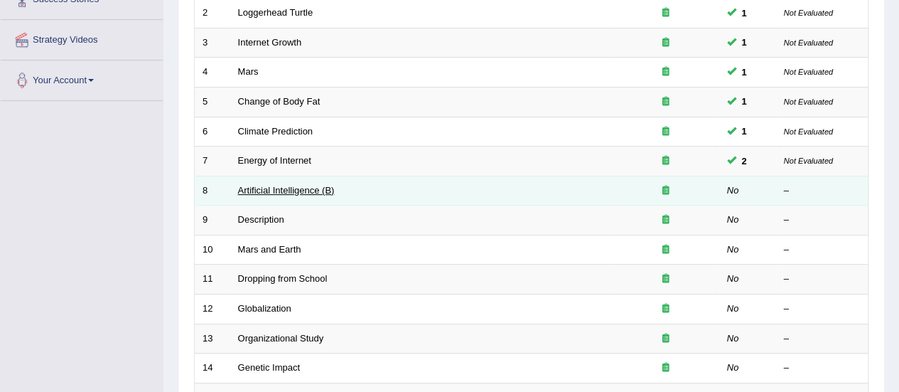
click at [285, 185] on link "Artificial Intelligence (B)" at bounding box center [286, 190] width 97 height 11
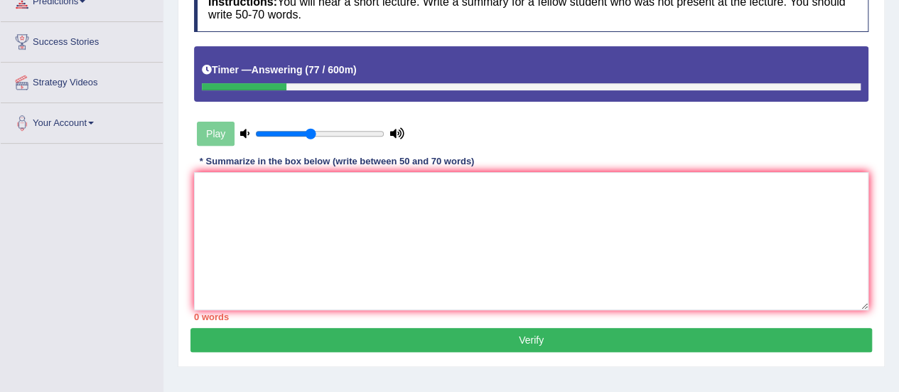
scroll to position [213, 0]
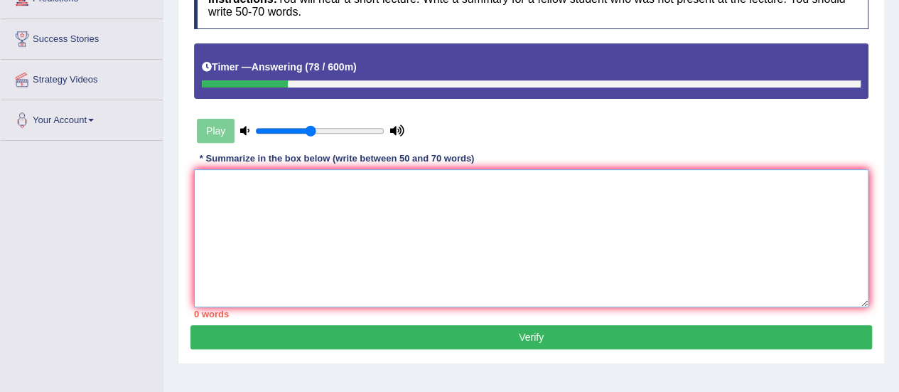
click at [225, 200] on textarea at bounding box center [531, 238] width 674 height 138
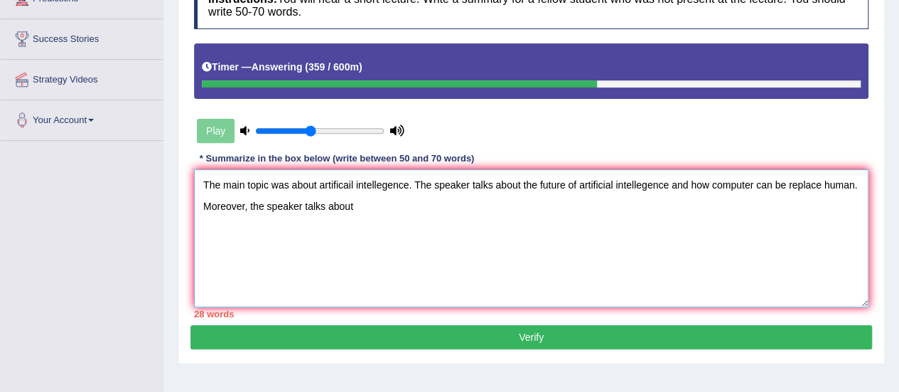
click at [231, 208] on textarea "The main topic was about artificail intellegence. The speaker talks about the f…" at bounding box center [531, 238] width 674 height 138
click at [357, 202] on textarea "The main topic was about artificail intellegence. The speaker talks about the f…" at bounding box center [531, 238] width 674 height 138
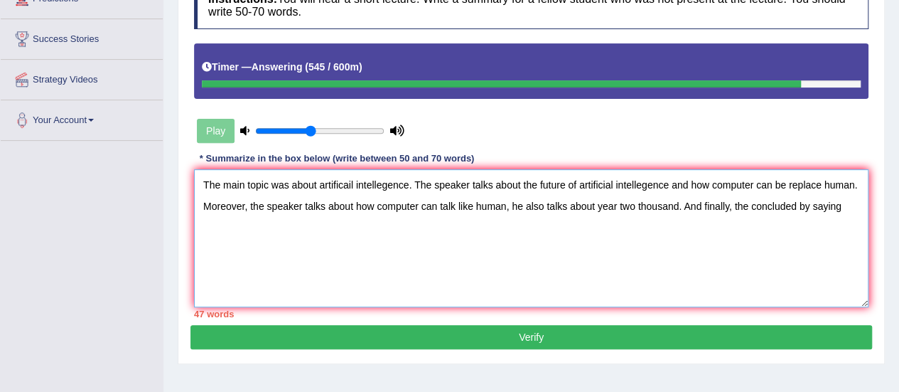
click at [679, 203] on textarea "The main topic was about artificail intellegence. The speaker talks about the f…" at bounding box center [531, 238] width 674 height 138
click at [543, 203] on textarea "The main topic was about artificail intellegence. The speaker talks about the f…" at bounding box center [531, 238] width 674 height 138
click at [656, 204] on textarea "The main topic was about artificail intellegence. The speaker talks about the f…" at bounding box center [531, 238] width 674 height 138
click at [676, 205] on textarea "The main topic was about artificail intellegence. The speaker talks about the f…" at bounding box center [531, 238] width 674 height 138
click at [233, 228] on textarea "The main topic was about artificail intellegence. The speaker talks about the f…" at bounding box center [531, 238] width 674 height 138
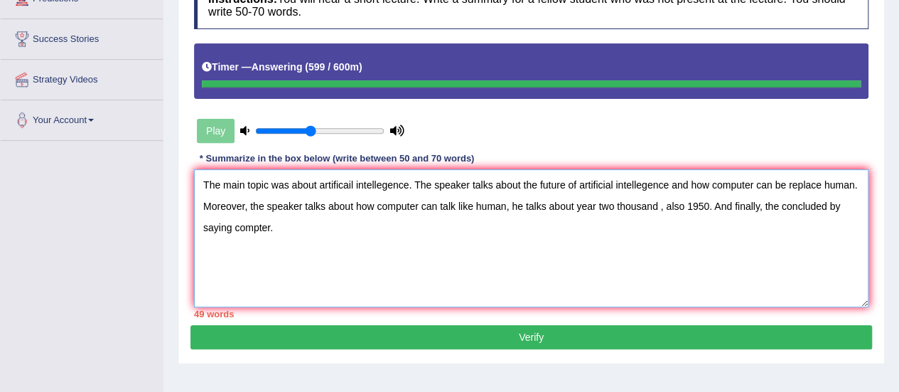
type textarea "The main topic was about artificail intellegence. The speaker talks about the f…"
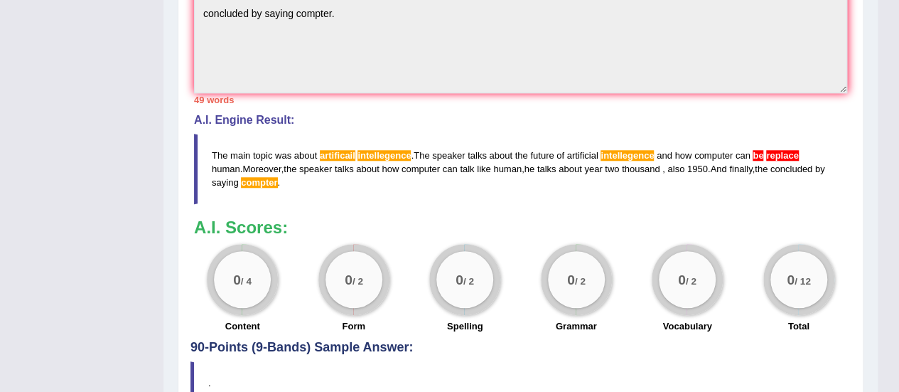
scroll to position [573, 0]
click at [349, 153] on span "artificail" at bounding box center [338, 154] width 36 height 11
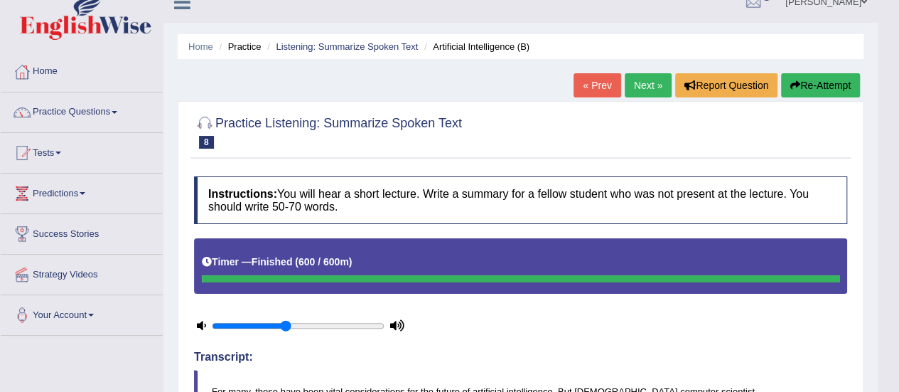
scroll to position [0, 0]
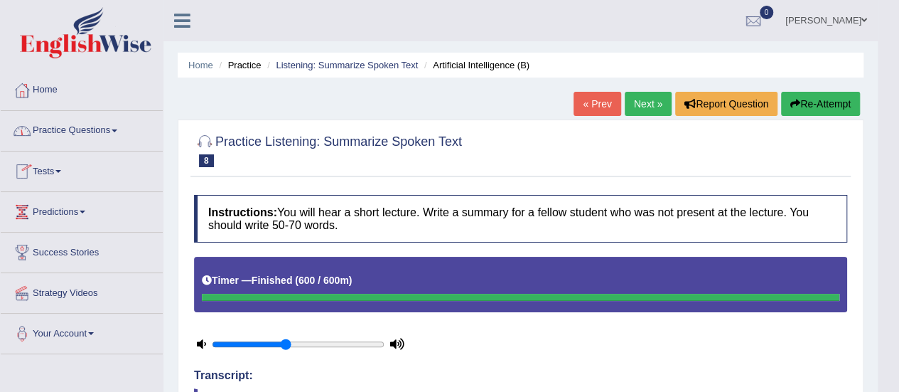
click at [112, 131] on link "Practice Questions" at bounding box center [82, 129] width 162 height 36
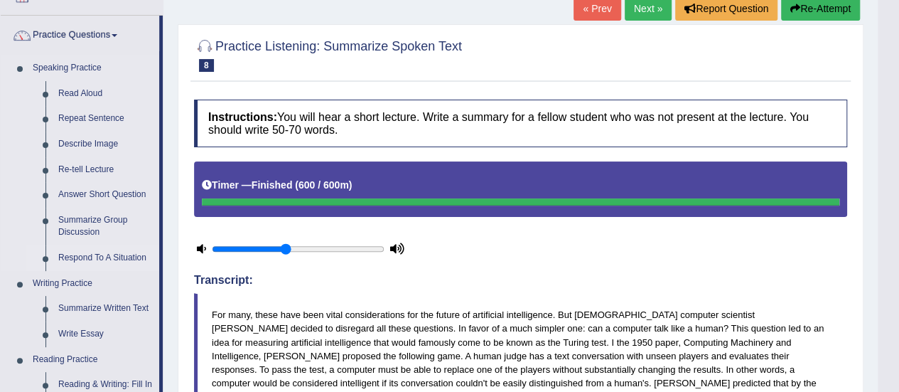
scroll to position [50, 0]
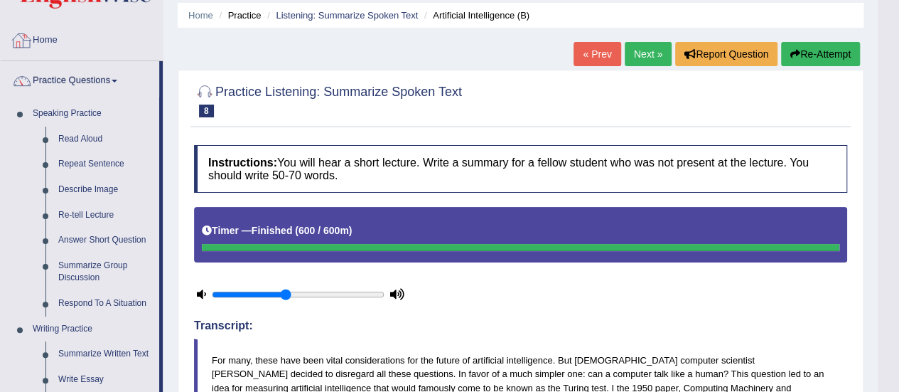
click at [60, 53] on link "Home" at bounding box center [82, 39] width 162 height 36
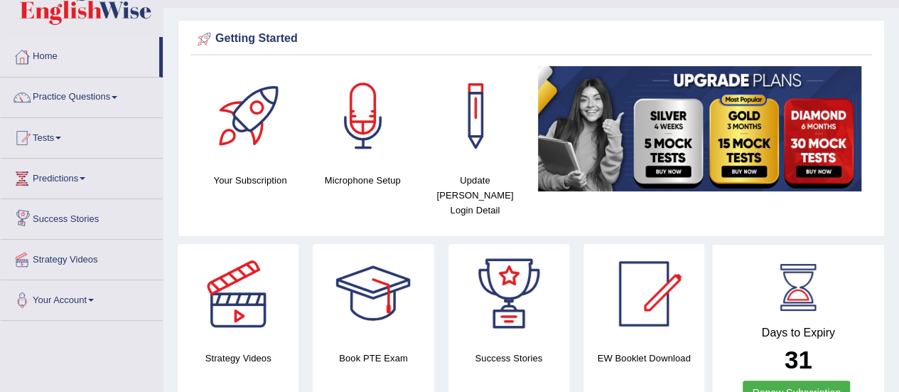
scroll to position [32, 0]
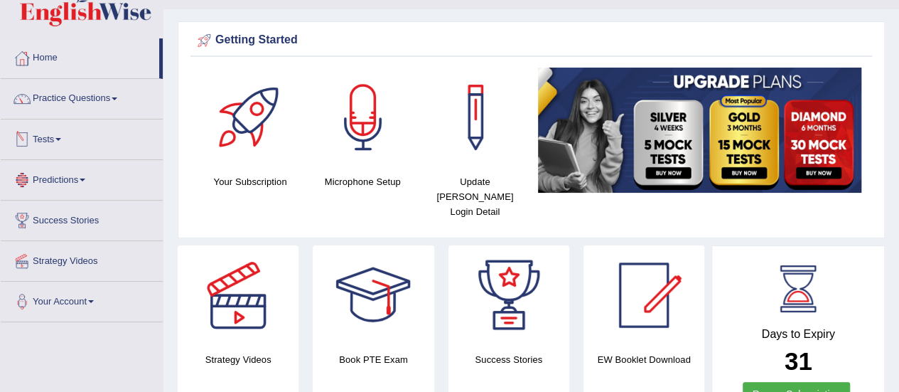
click at [64, 141] on link "Tests" at bounding box center [82, 137] width 162 height 36
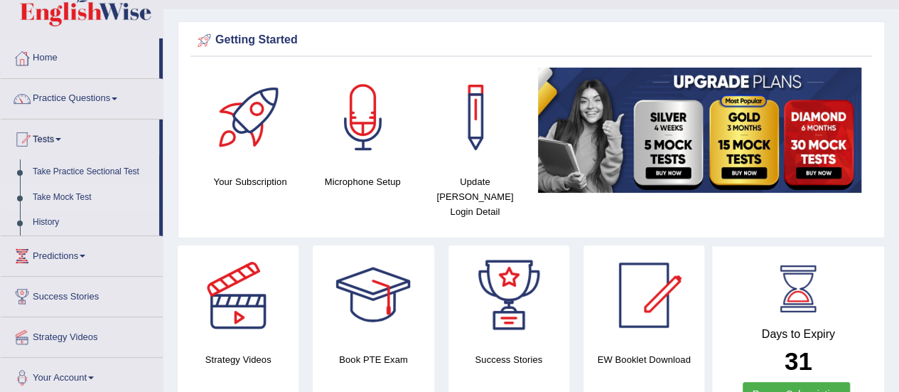
click at [77, 200] on link "Take Mock Test" at bounding box center [92, 198] width 133 height 26
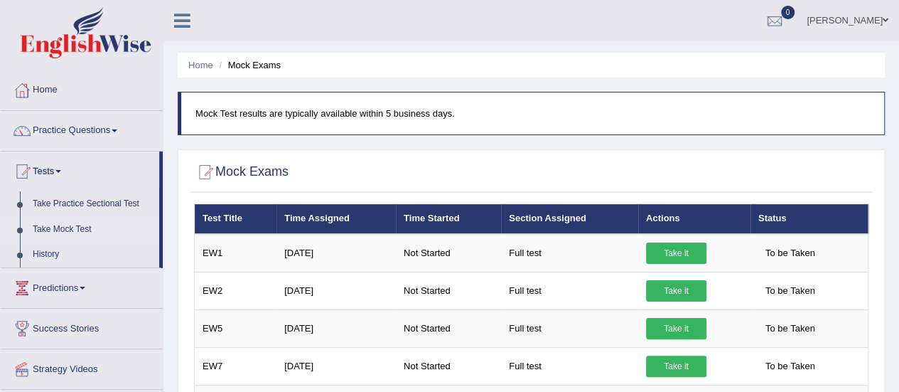
click at [83, 229] on link "Take Mock Test" at bounding box center [92, 230] width 133 height 26
click at [78, 205] on link "Take Practice Sectional Test" at bounding box center [92, 204] width 133 height 26
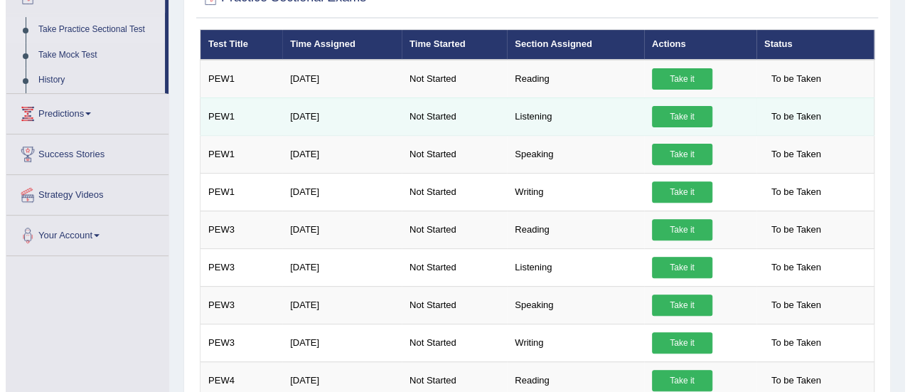
scroll to position [178, 0]
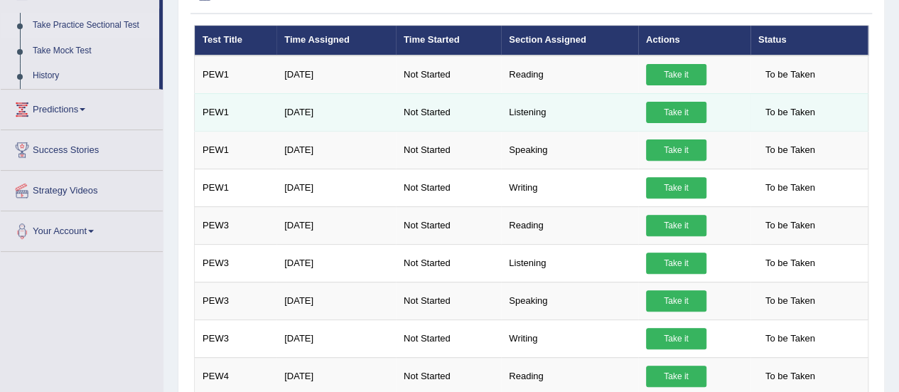
click at [676, 107] on link "Take it" at bounding box center [676, 112] width 60 height 21
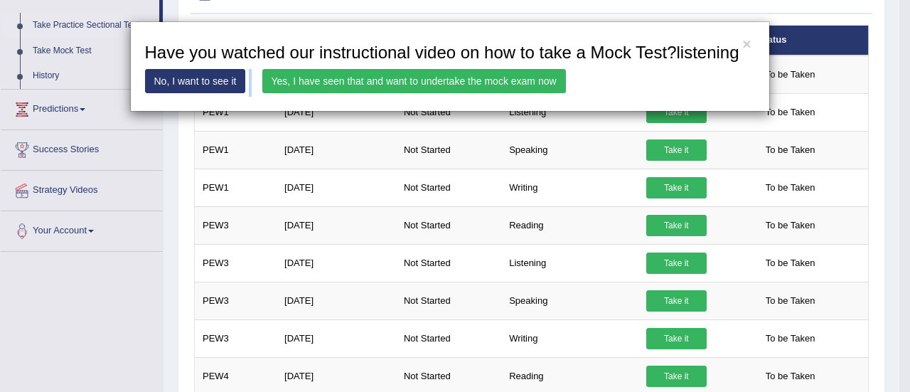
drag, startPoint x: 388, startPoint y: 85, endPoint x: 352, endPoint y: 75, distance: 36.7
click at [352, 75] on link "Yes, I have seen that and want to undertake the mock exam now" at bounding box center [413, 81] width 303 height 24
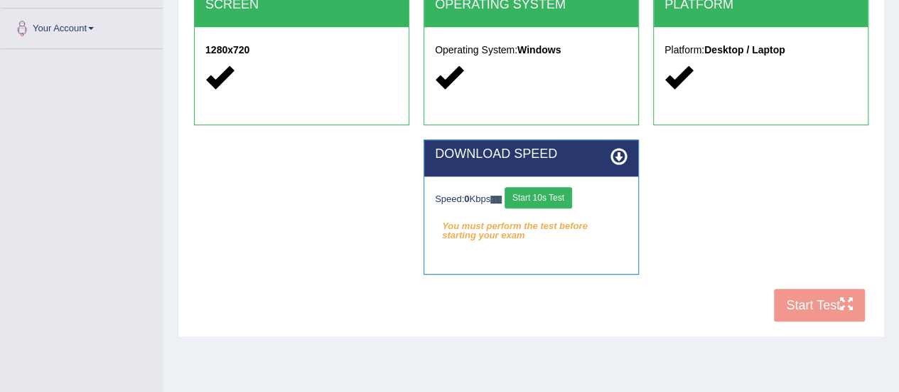
scroll to position [308, 0]
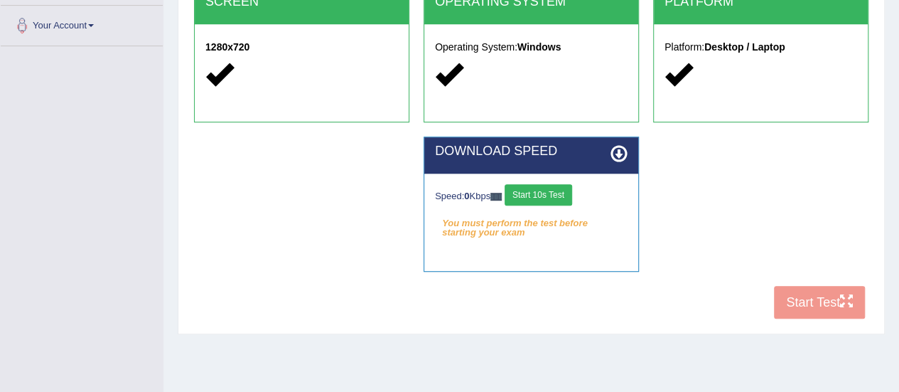
click at [541, 193] on button "Start 10s Test" at bounding box center [539, 194] width 68 height 21
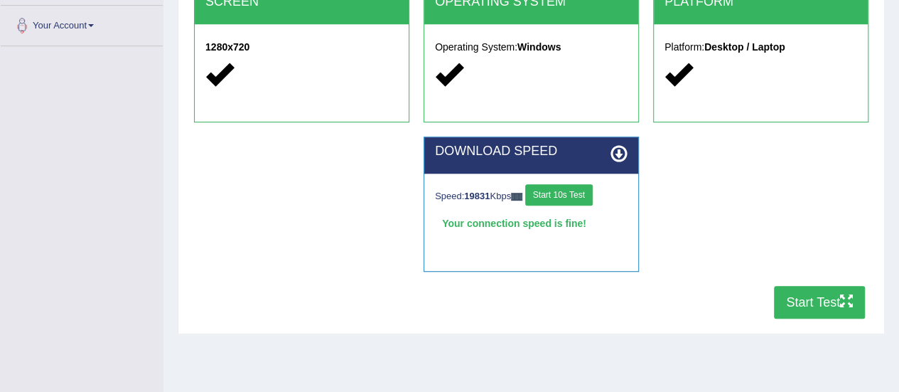
click at [618, 155] on icon at bounding box center [618, 153] width 17 height 17
click at [569, 192] on button "Start 10s Test" at bounding box center [559, 194] width 68 height 21
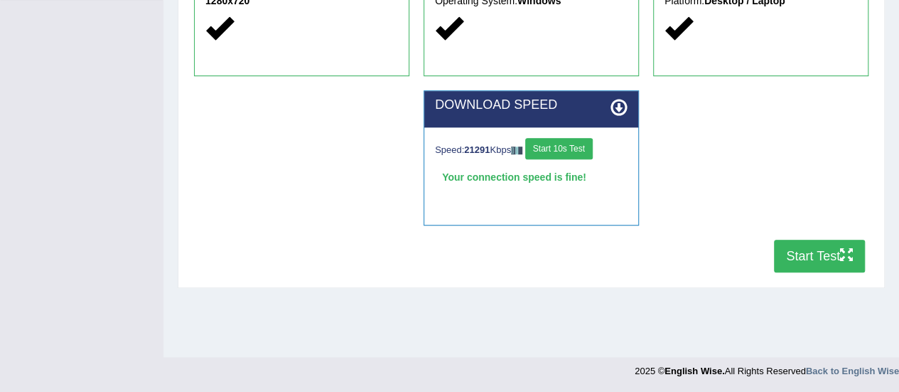
click at [809, 253] on button "Start Test" at bounding box center [819, 255] width 91 height 33
